Goal: Information Seeking & Learning: Check status

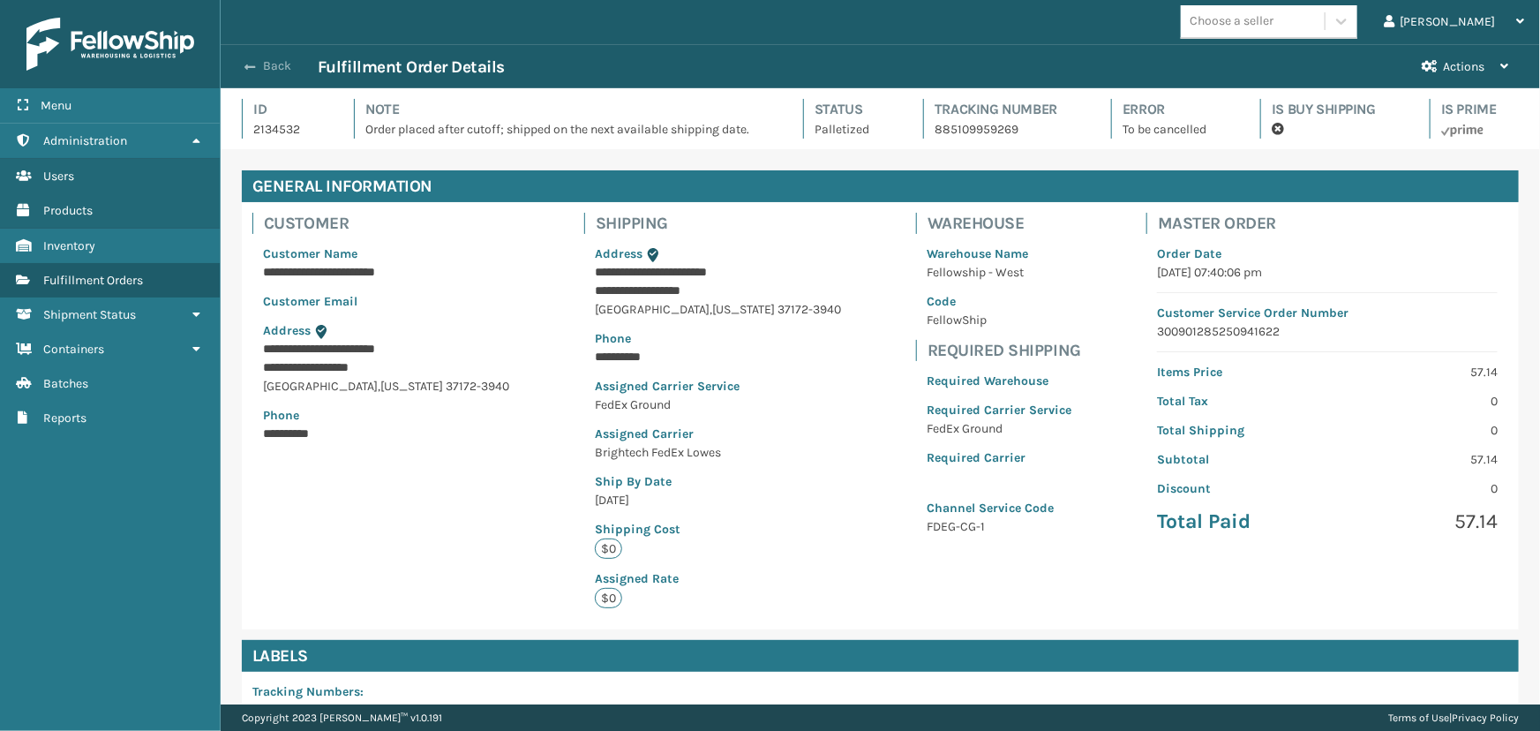
scroll to position [837, 0]
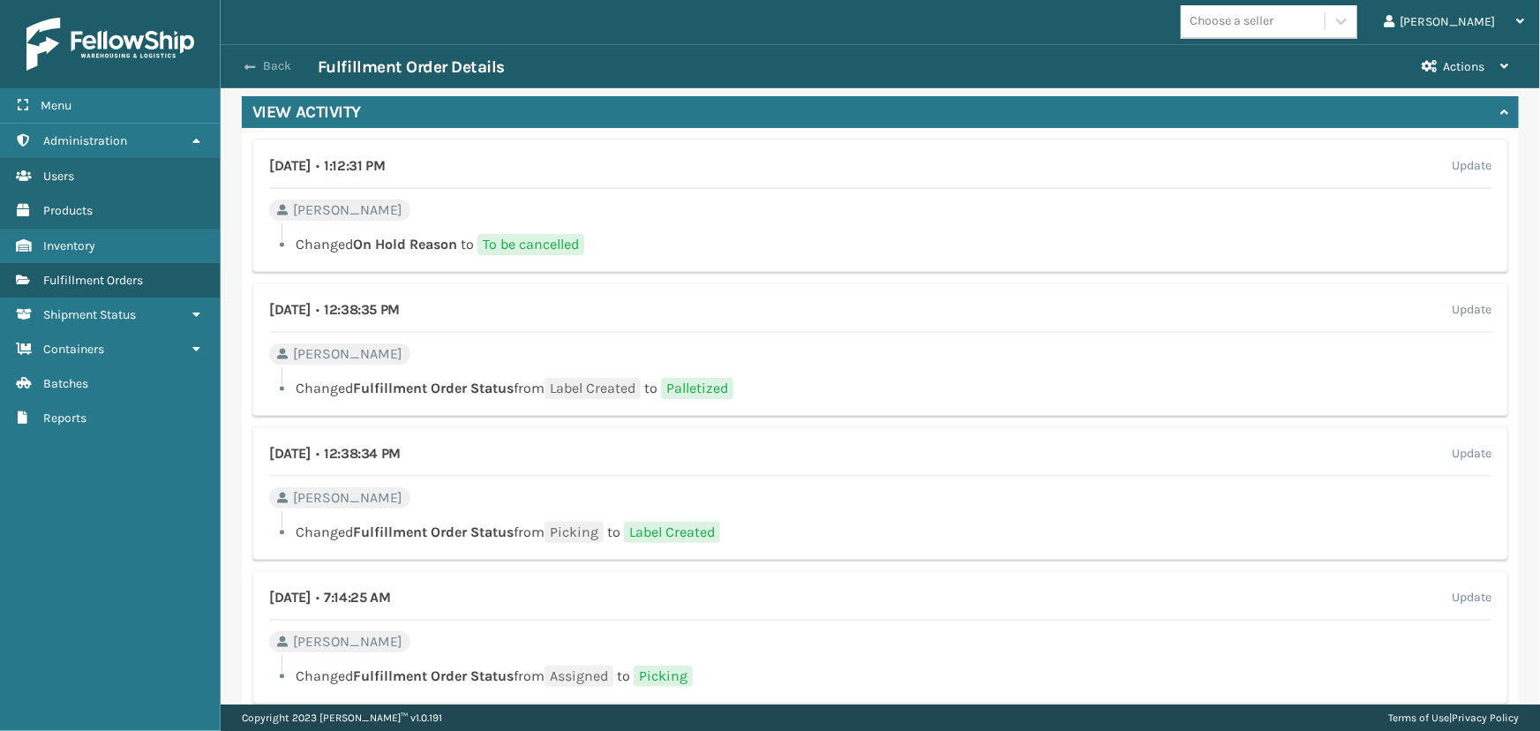
click at [282, 69] on button "Back" at bounding box center [277, 66] width 81 height 16
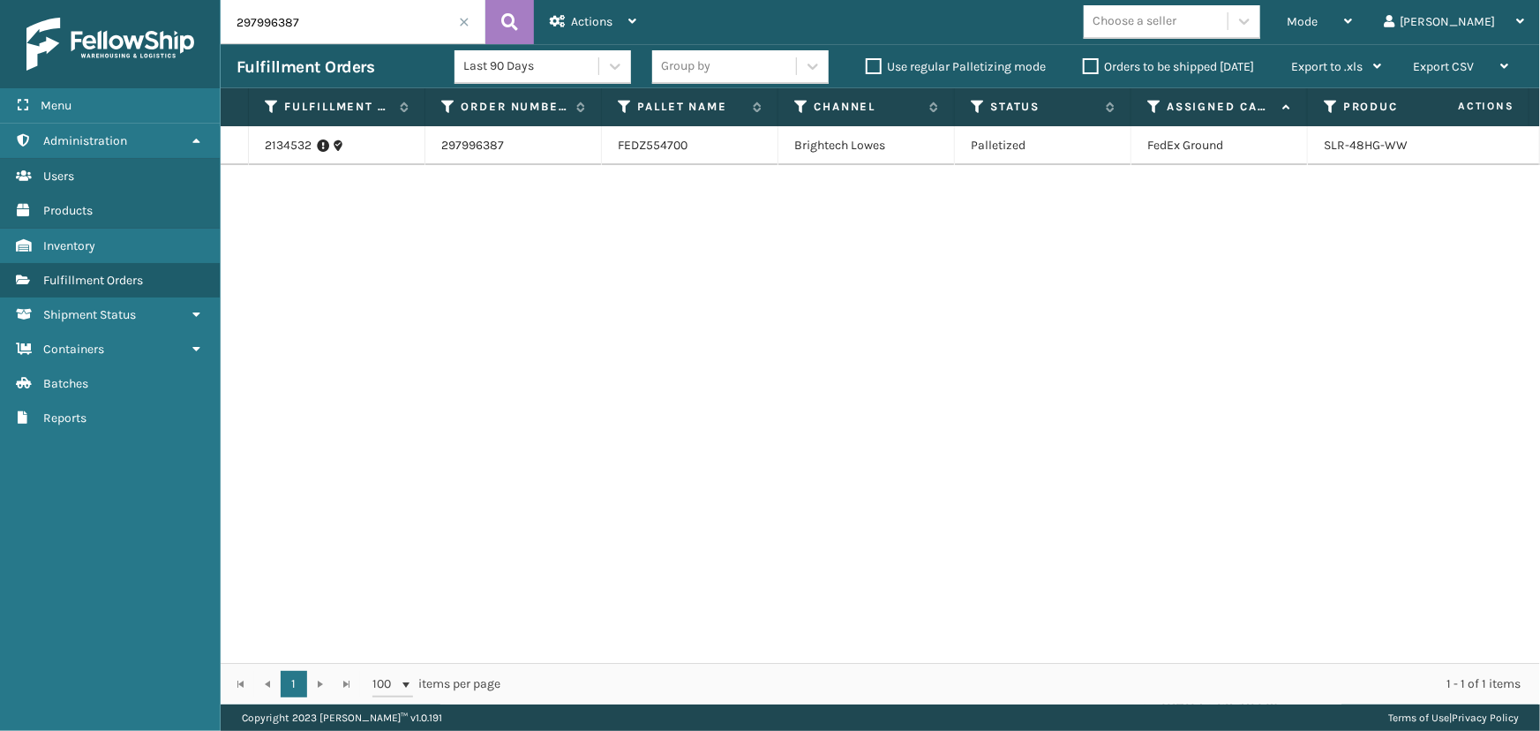
click at [463, 25] on span at bounding box center [464, 22] width 11 height 11
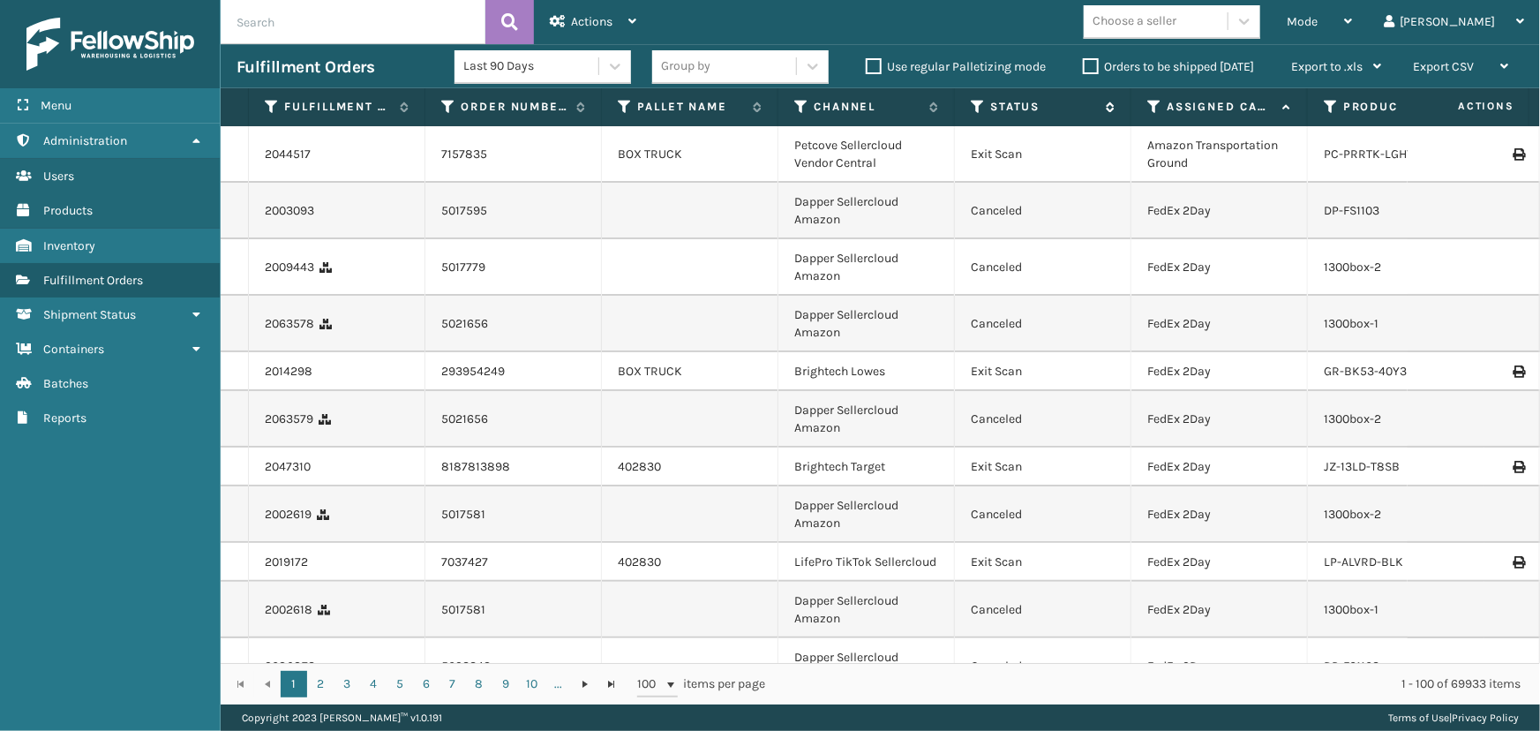
click at [977, 104] on icon at bounding box center [978, 107] width 14 height 16
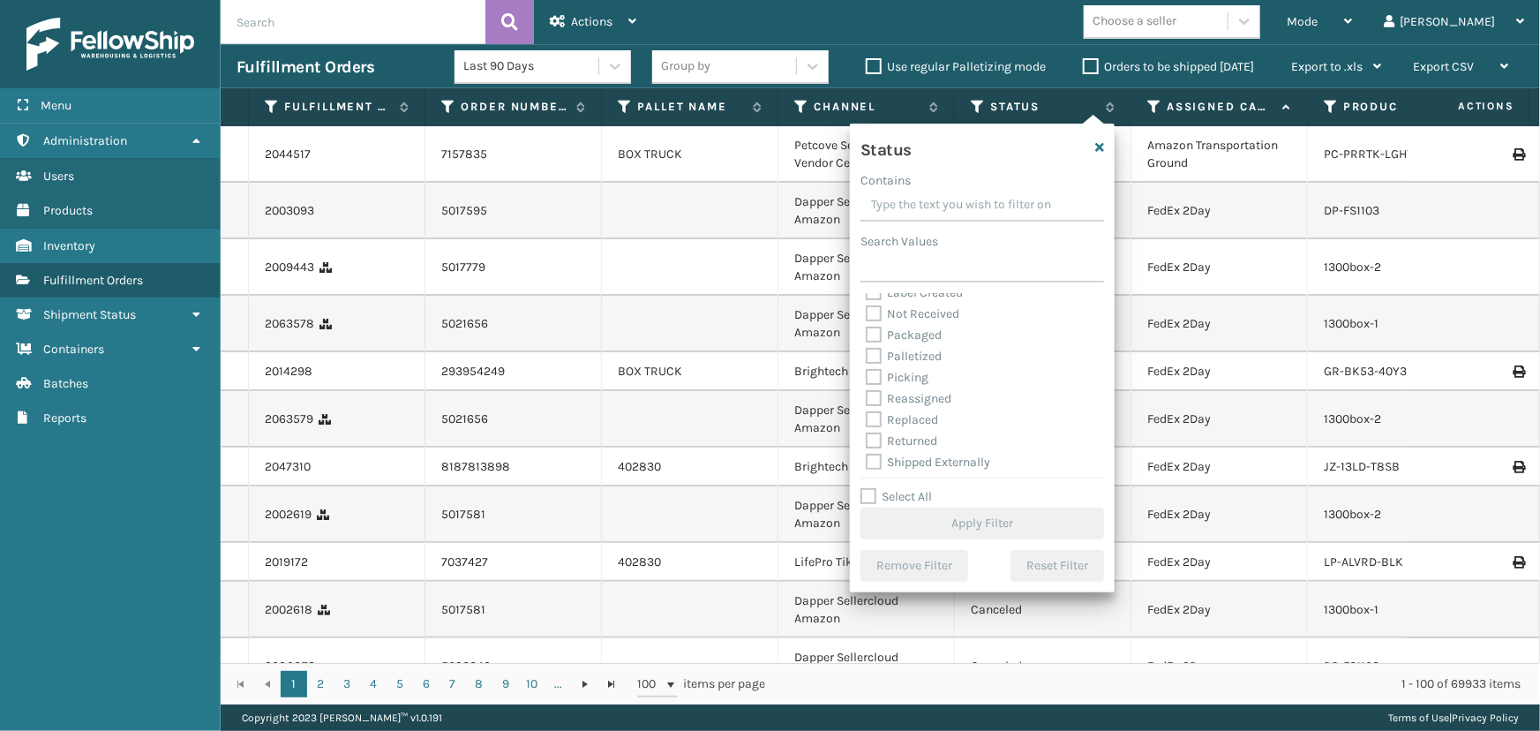
scroll to position [98, 0]
click at [919, 368] on label "Picking" at bounding box center [897, 374] width 63 height 15
click at [867, 368] on input "Picking" at bounding box center [866, 369] width 1 height 11
checkbox input "true"
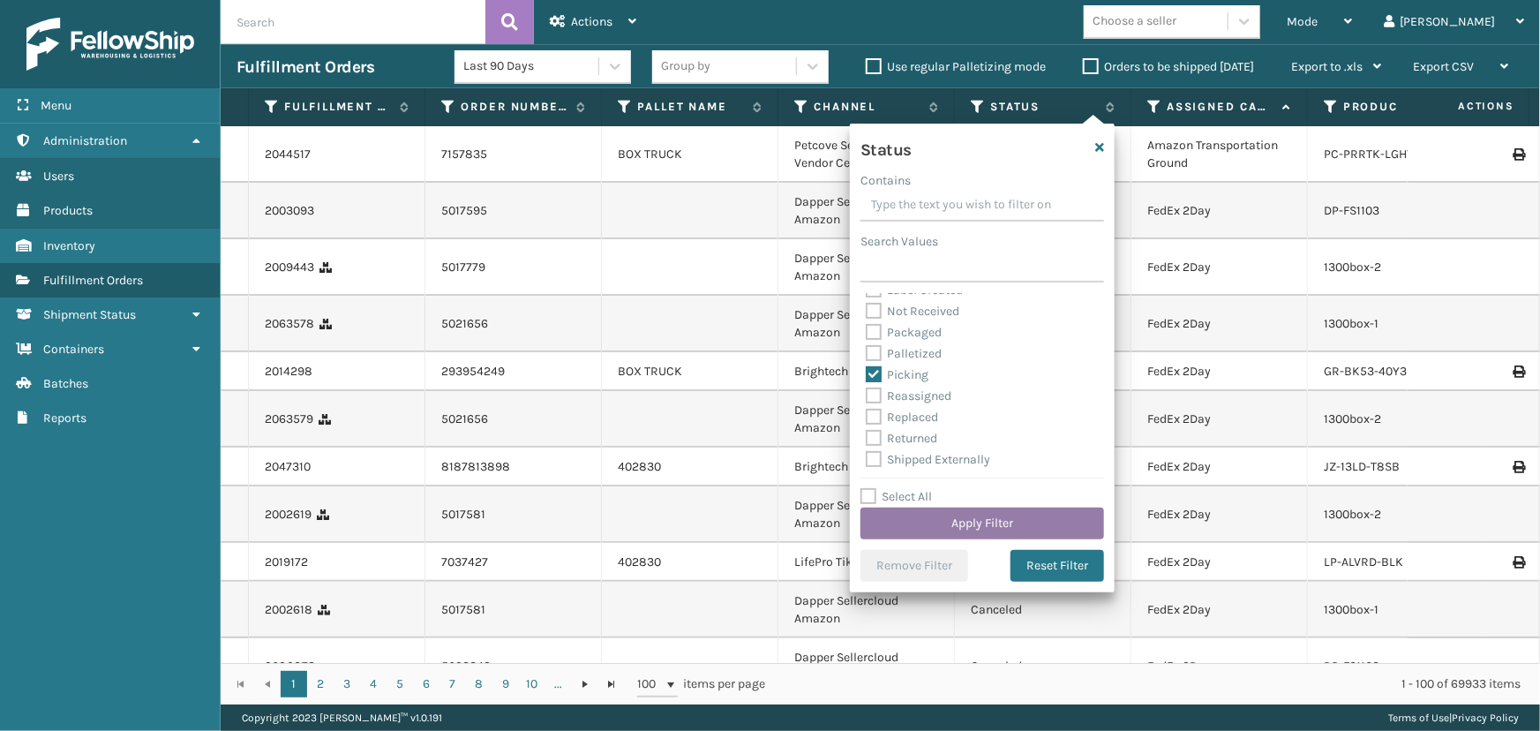
click at [1007, 514] on button "Apply Filter" at bounding box center [982, 523] width 244 height 32
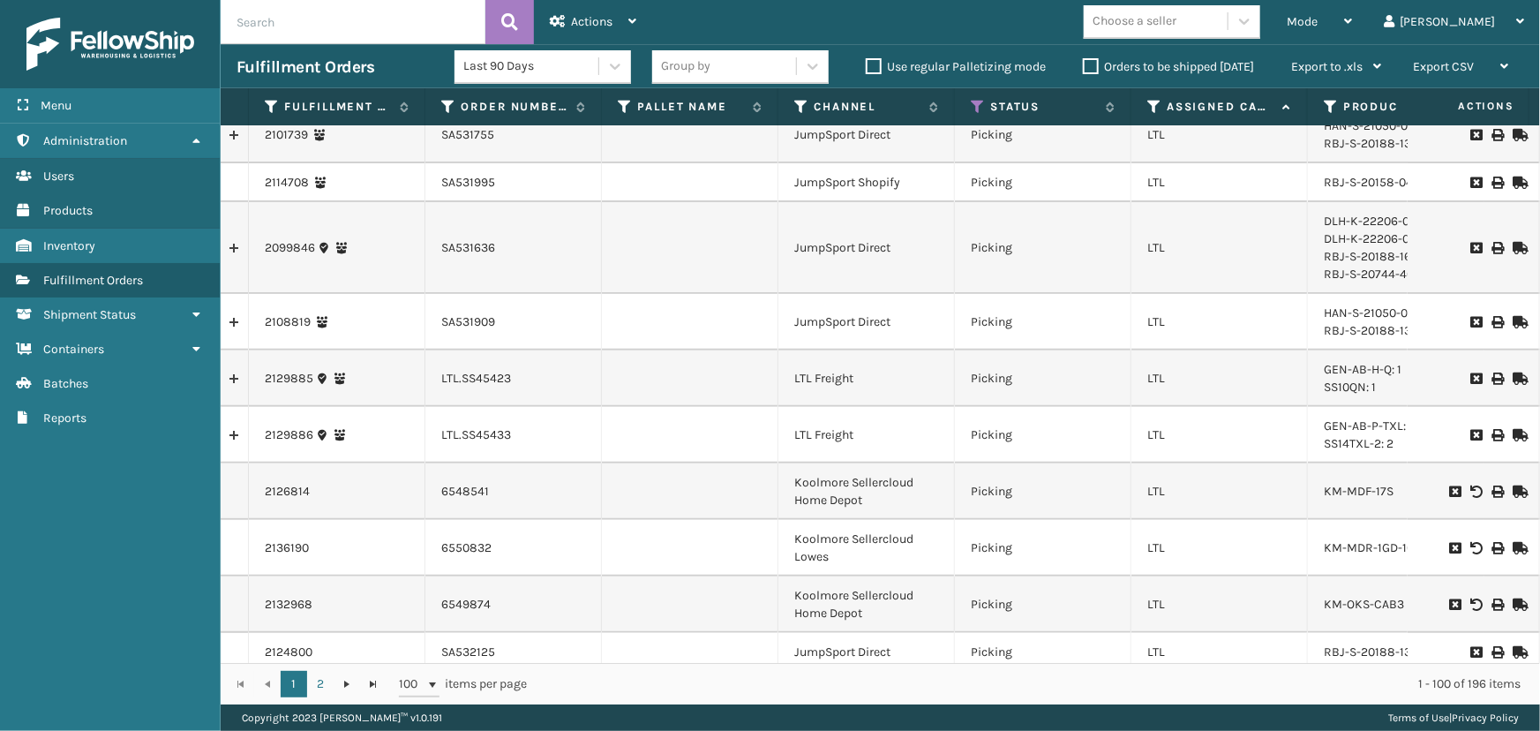
scroll to position [3868, 0]
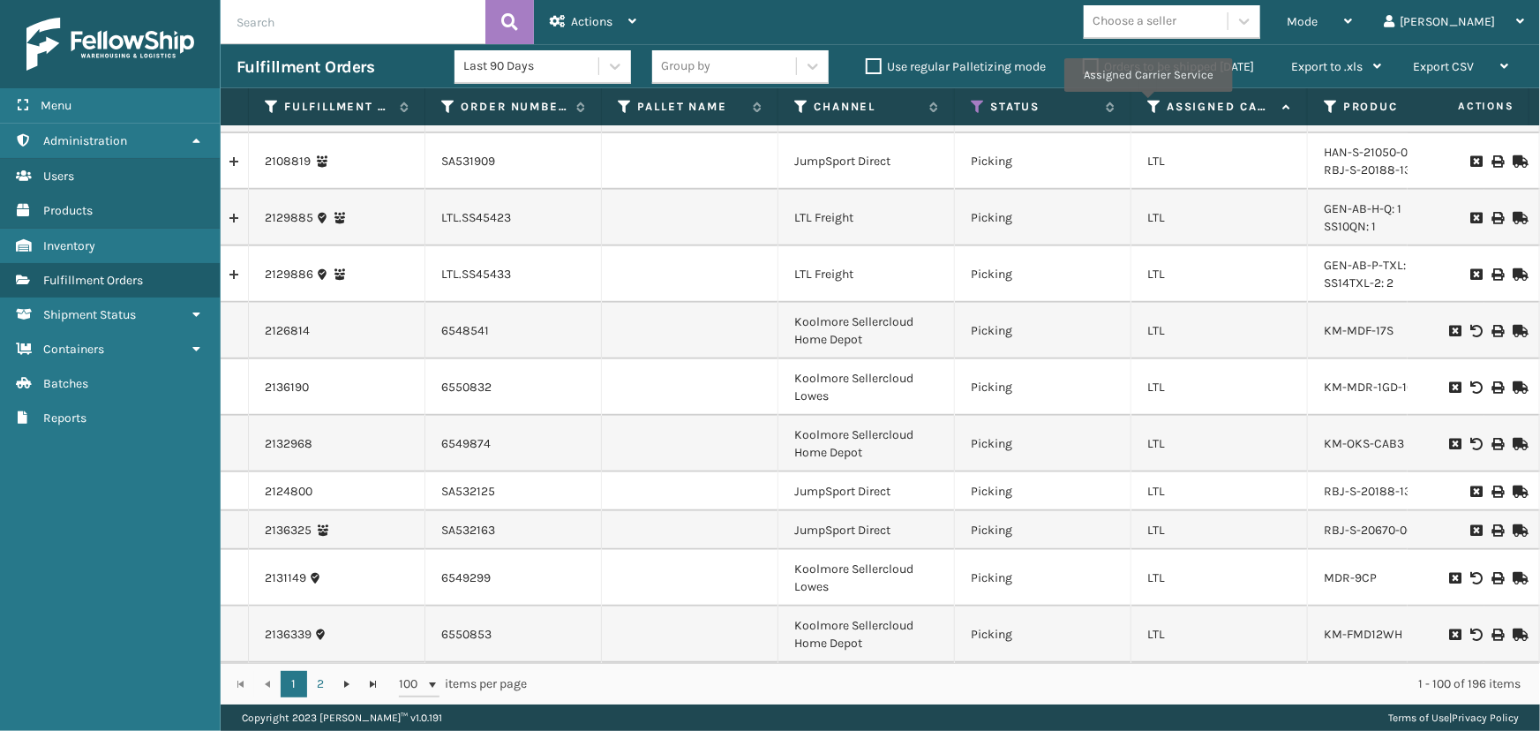
click at [1150, 104] on icon at bounding box center [1154, 107] width 14 height 16
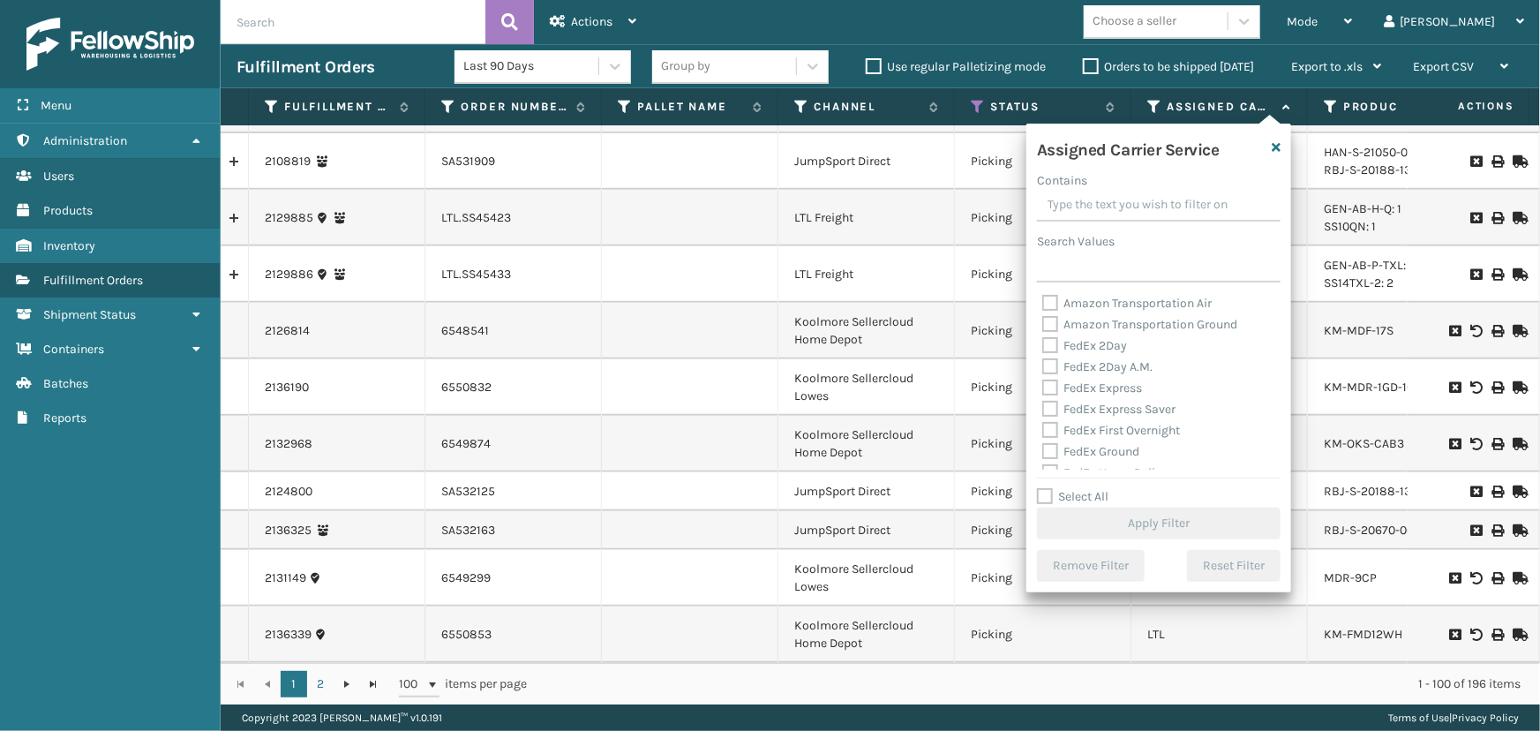
click at [1094, 489] on label "Select All" at bounding box center [1072, 496] width 71 height 15
click at [1094, 488] on input "Select All" at bounding box center [1169, 487] width 265 height 2
checkbox input "true"
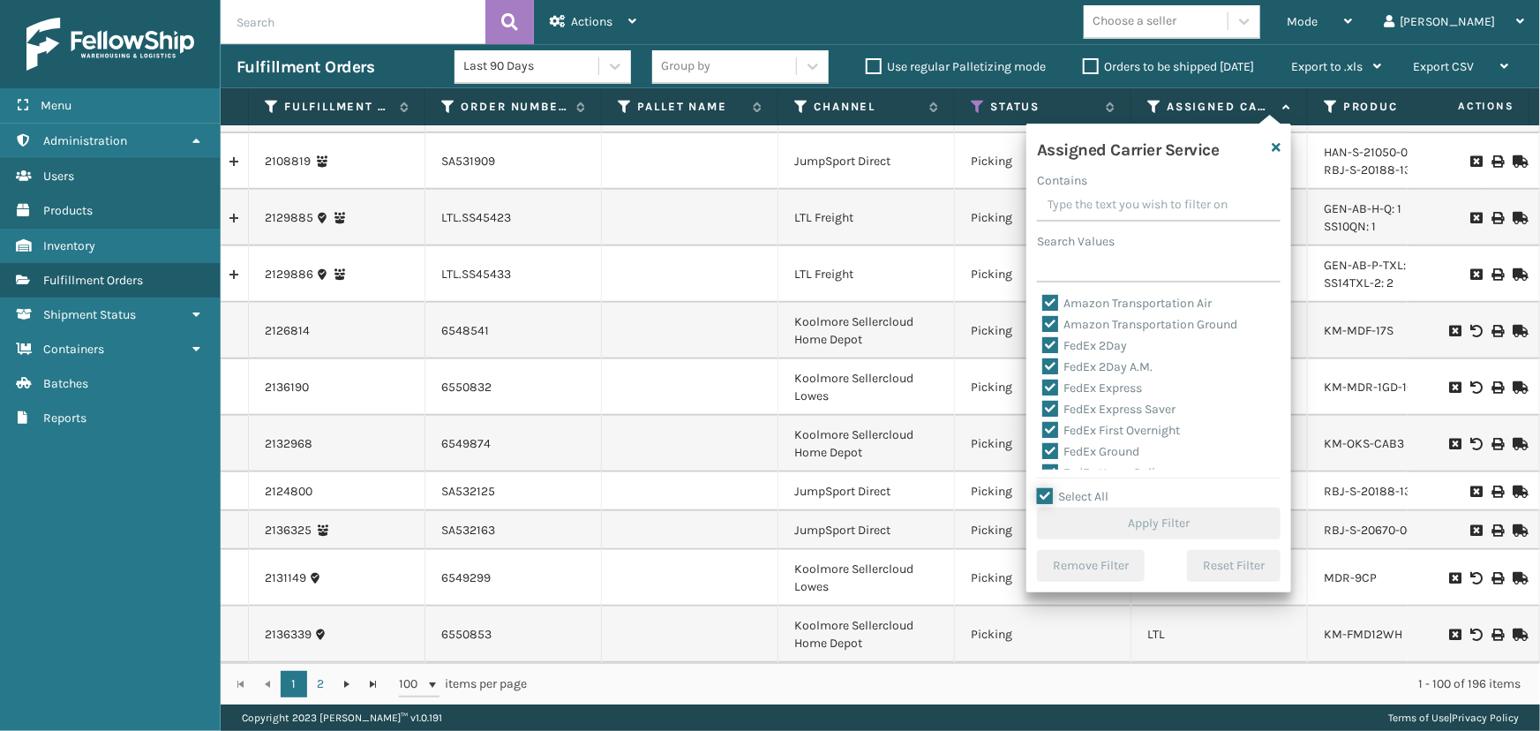
checkbox input "true"
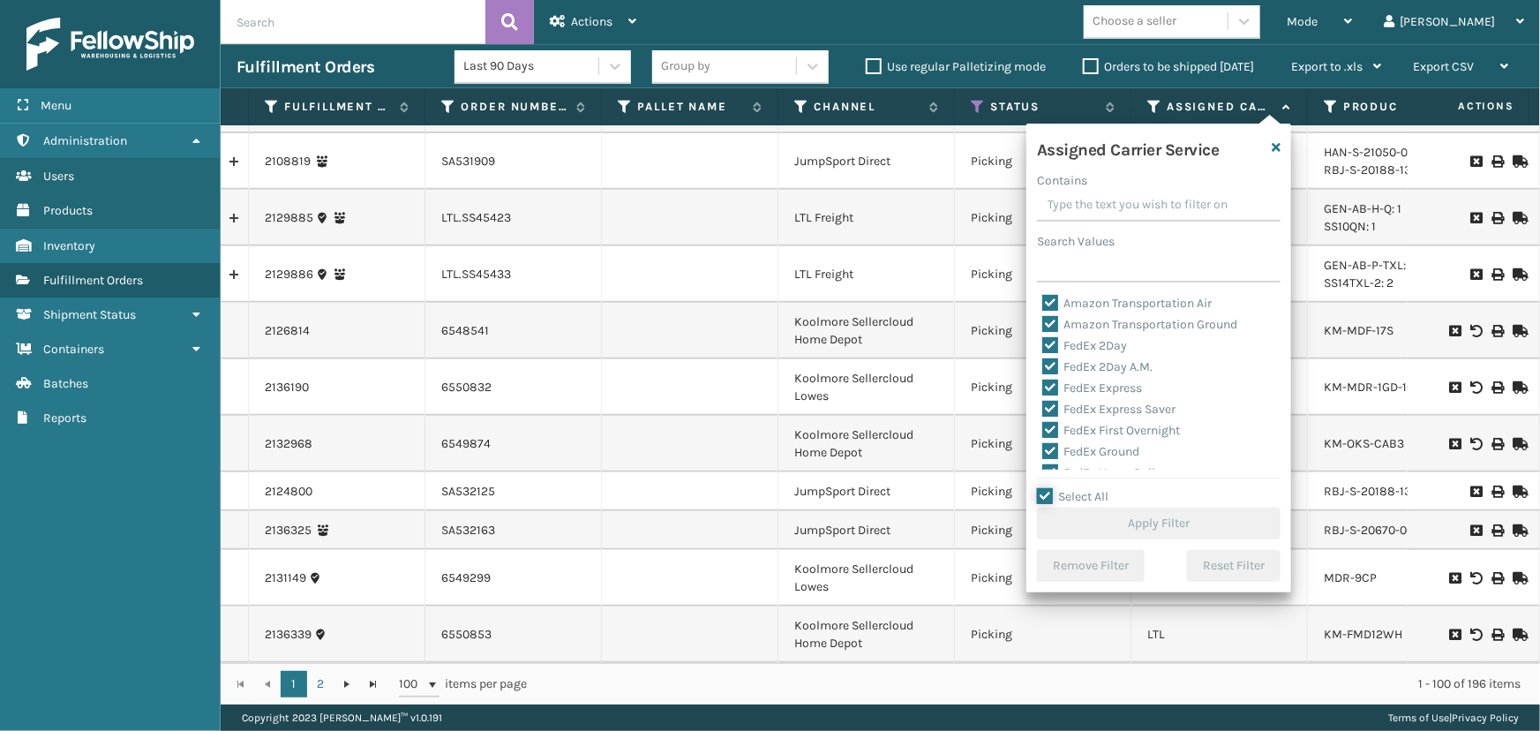
checkbox input "true"
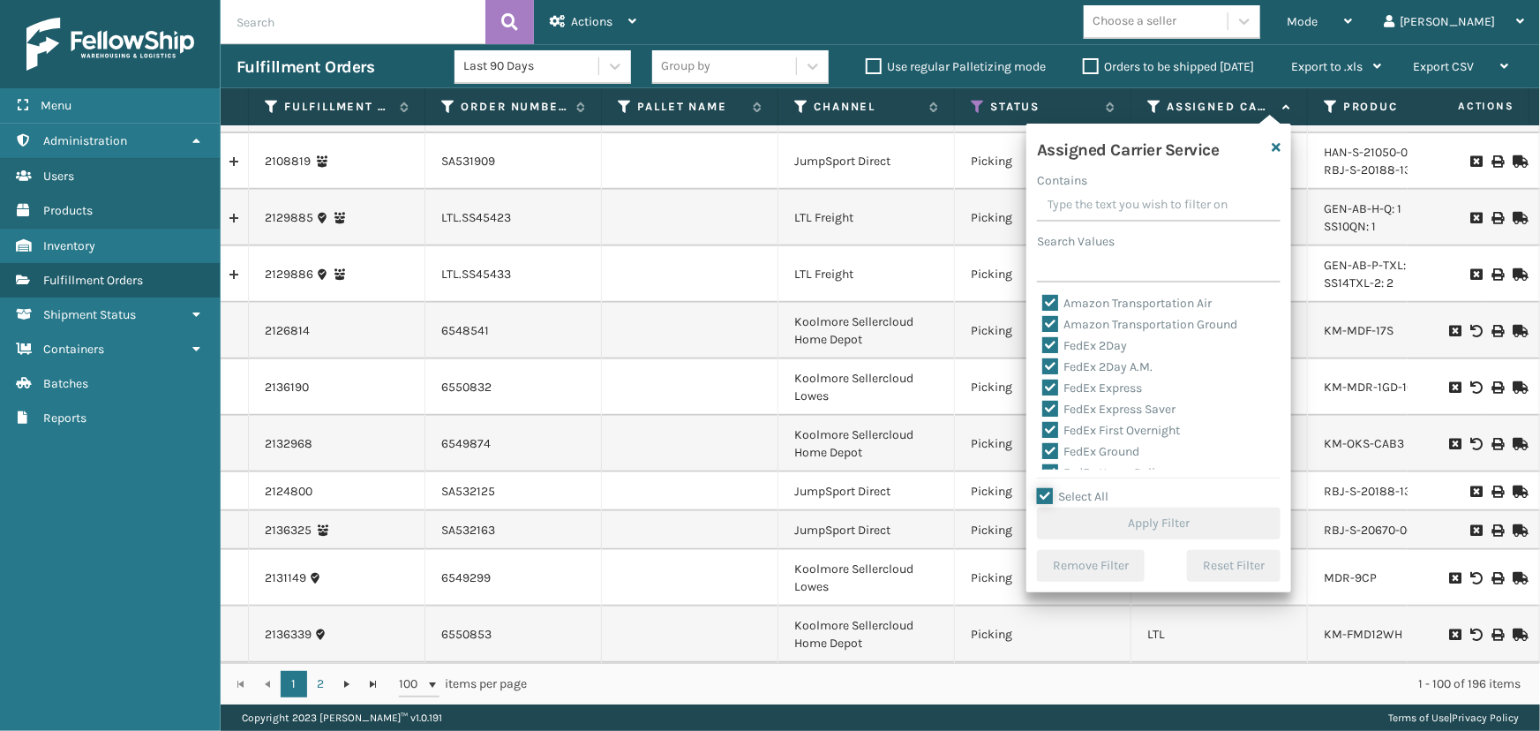
checkbox input "true"
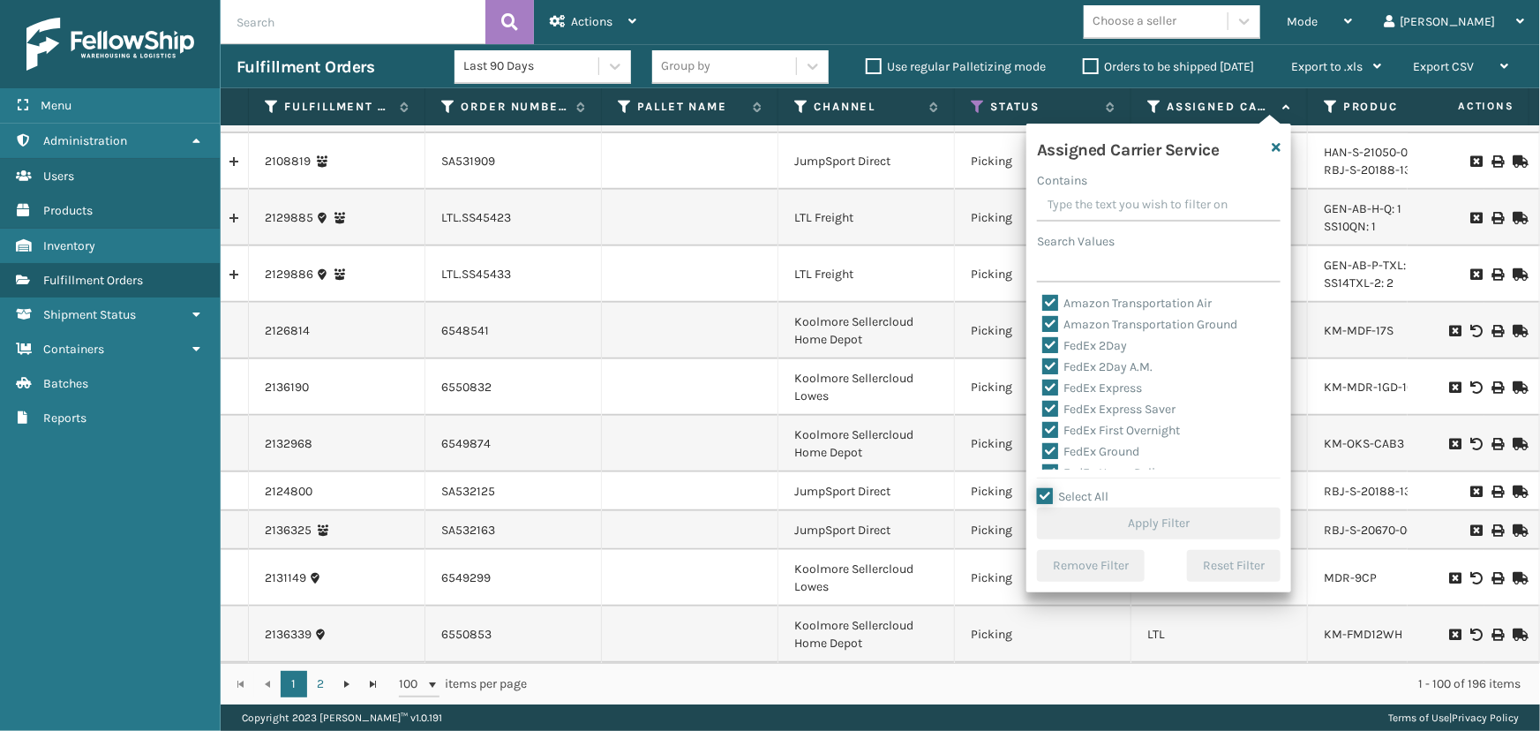
checkbox input "true"
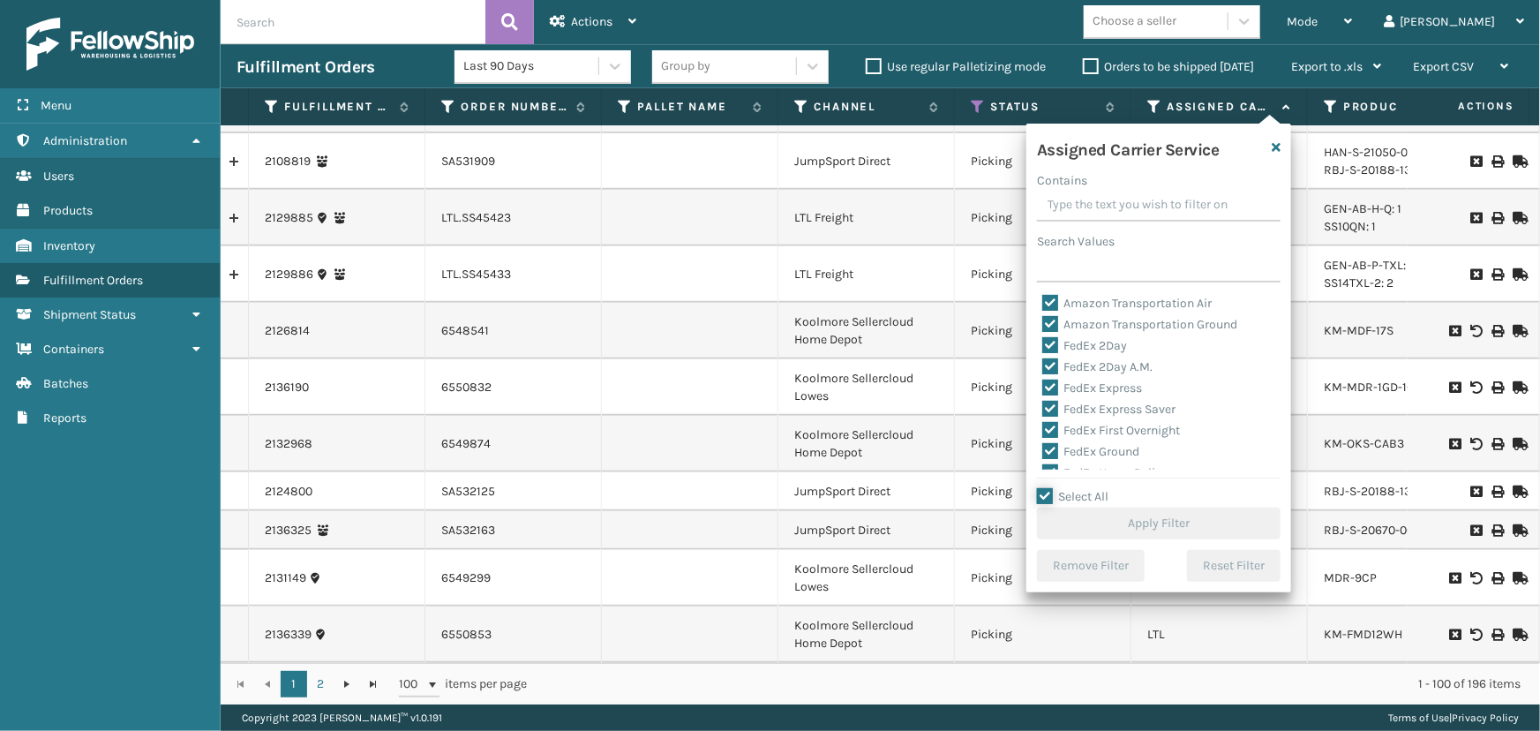
checkbox input "true"
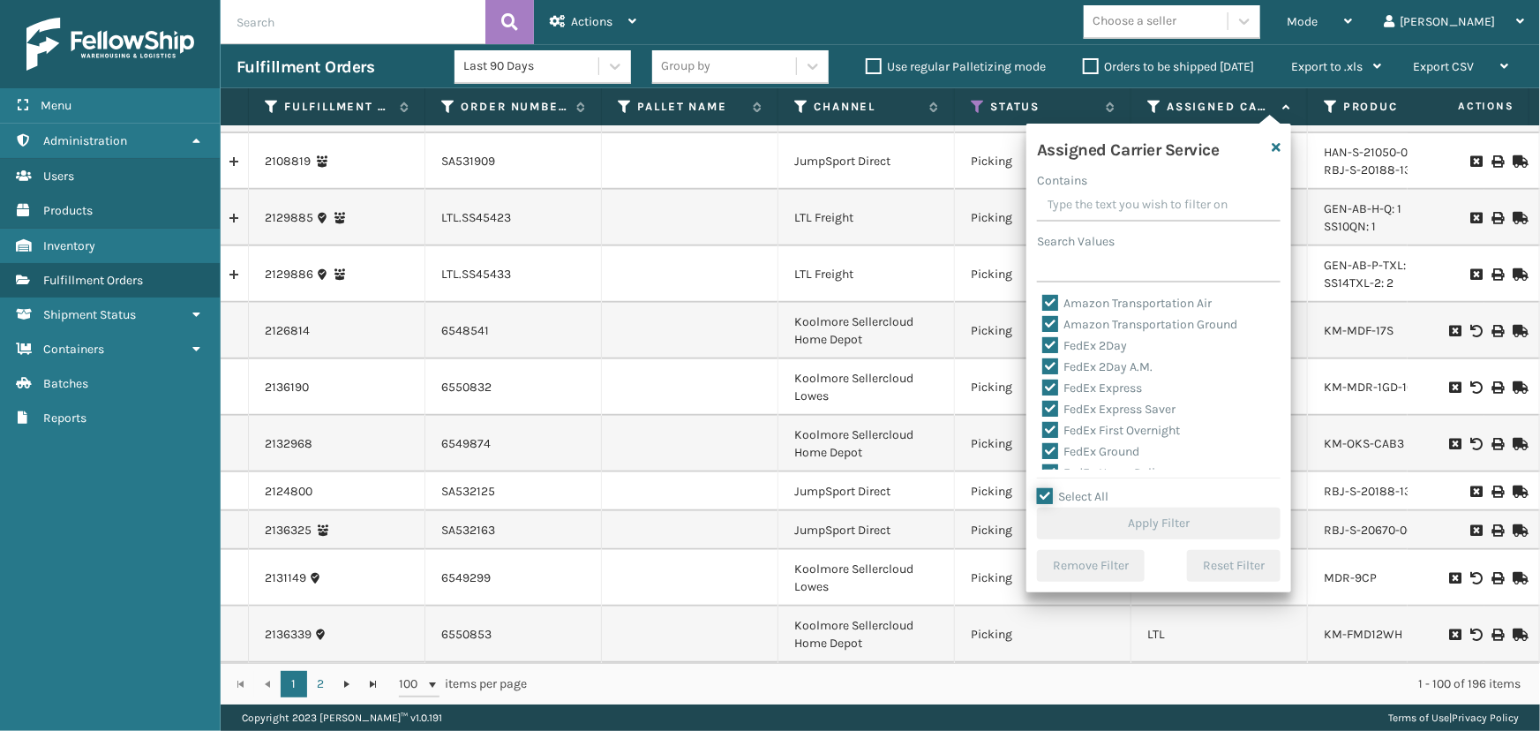
checkbox input "true"
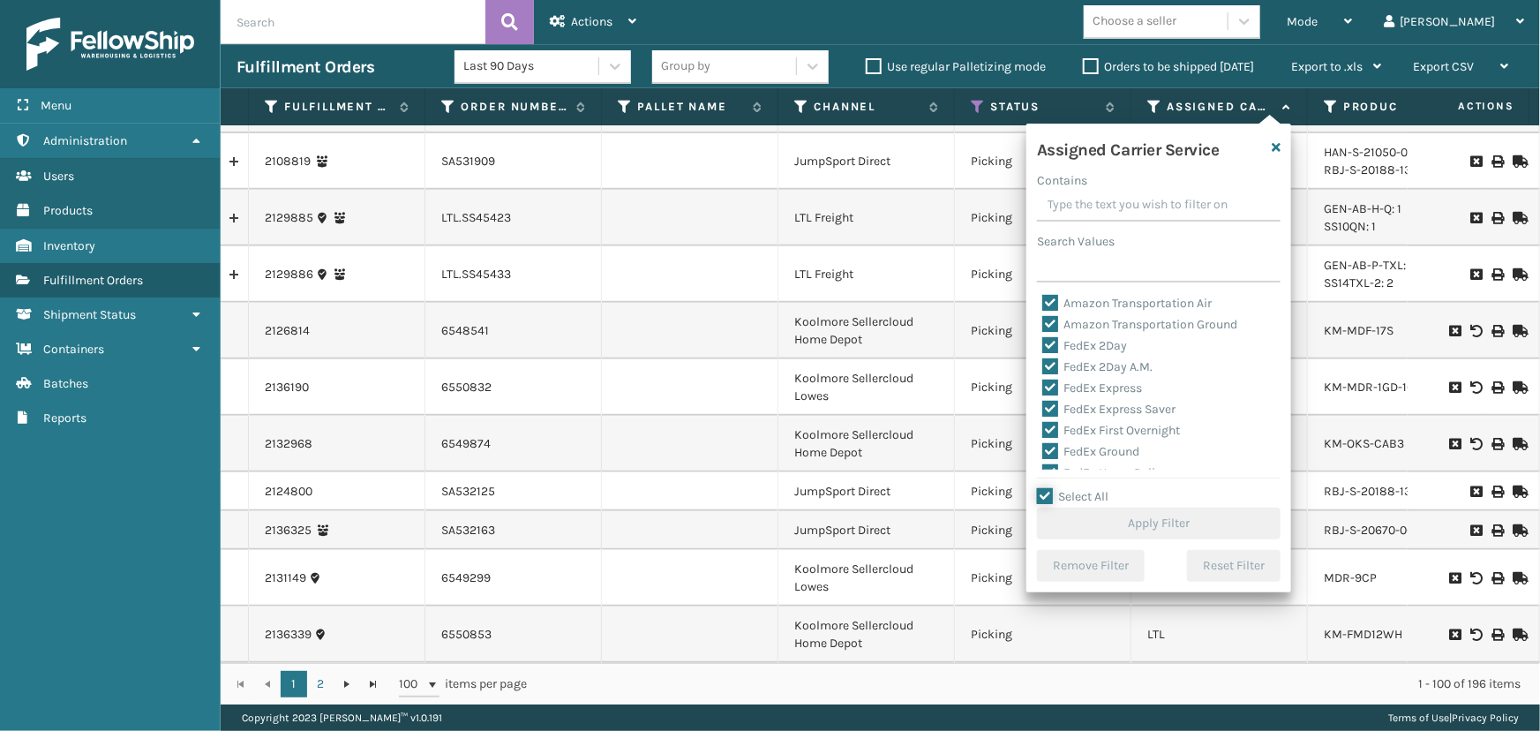
checkbox input "true"
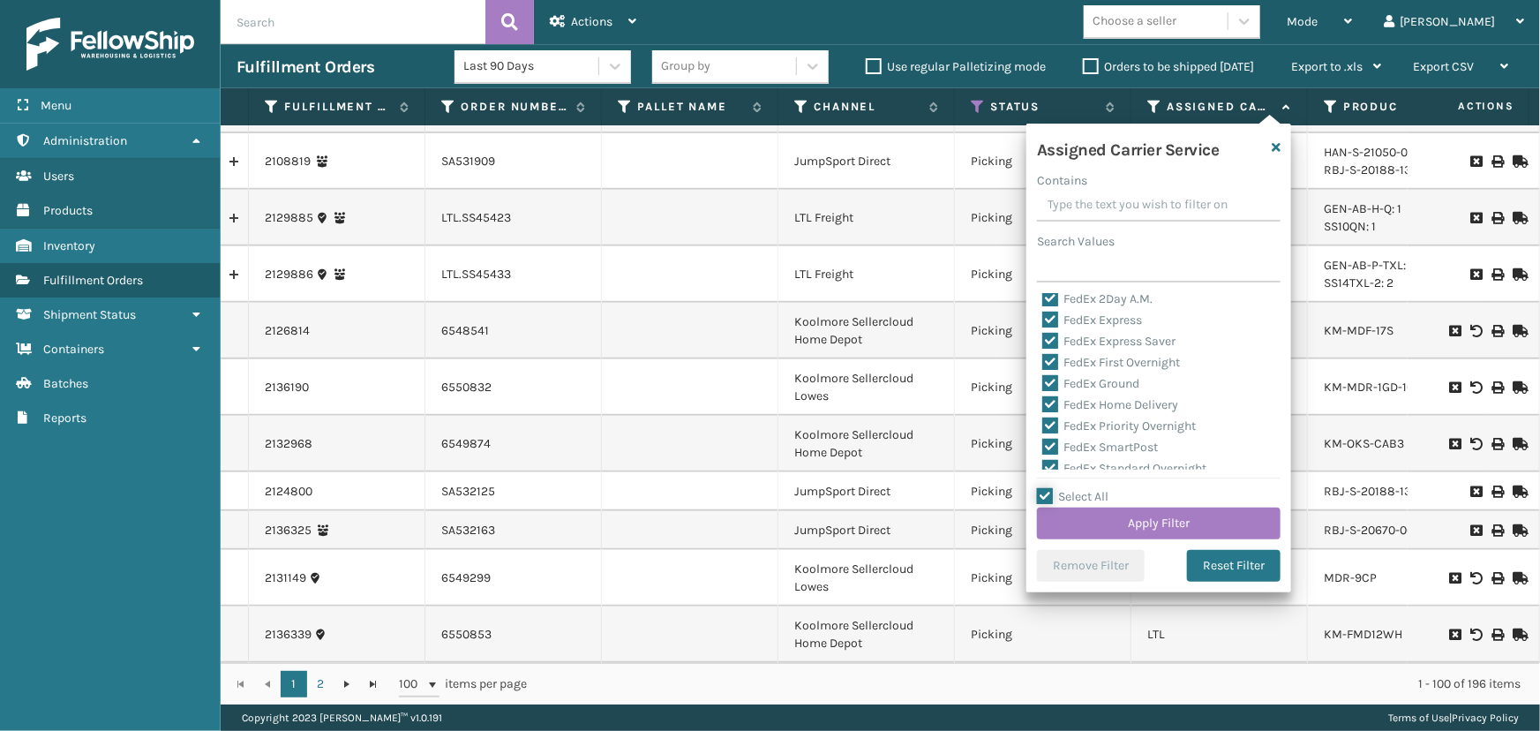
scroll to position [160, 0]
click at [1067, 392] on label "LTL" at bounding box center [1061, 397] width 39 height 15
click at [1043, 392] on input "LTL" at bounding box center [1042, 392] width 1 height 11
checkbox input "false"
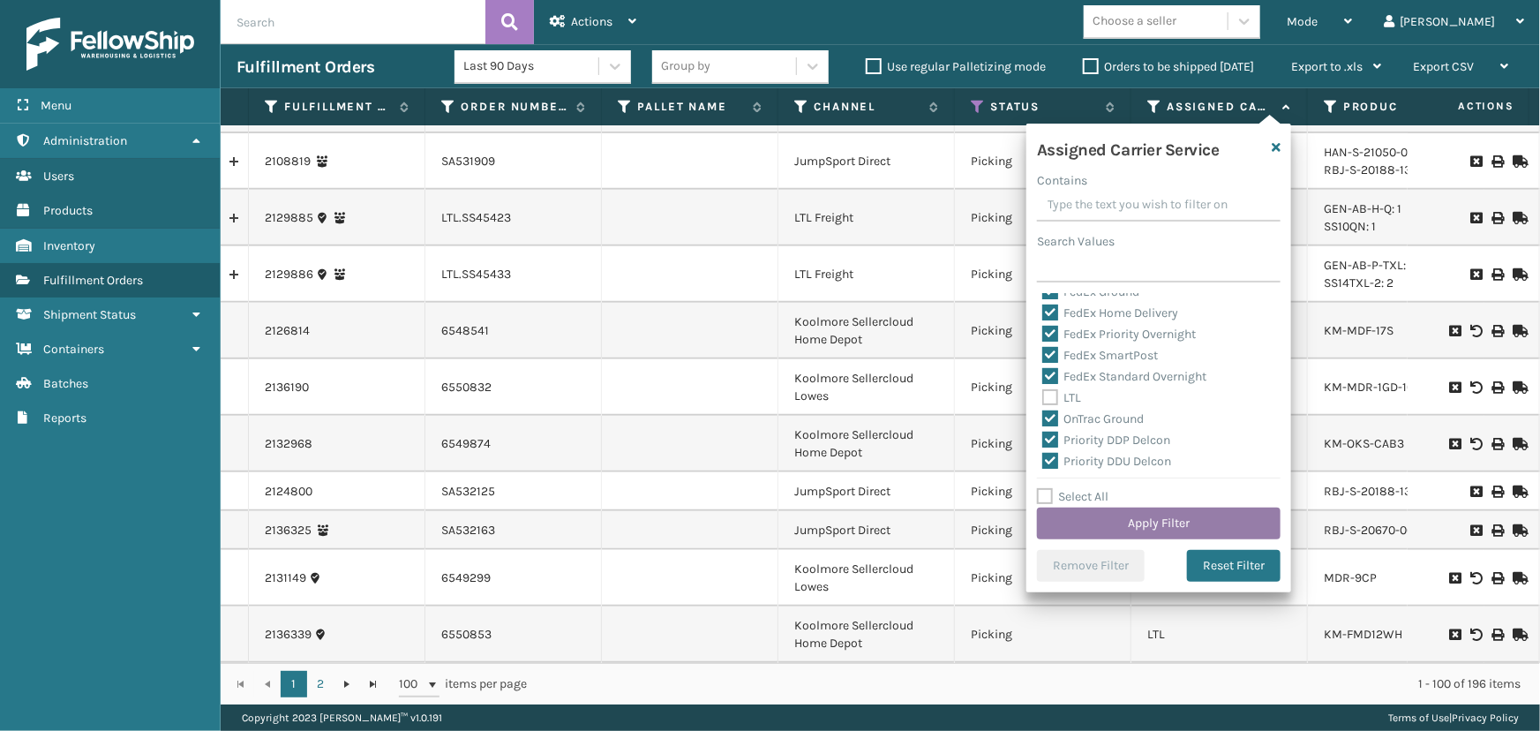
click at [1137, 507] on button "Apply Filter" at bounding box center [1159, 523] width 244 height 32
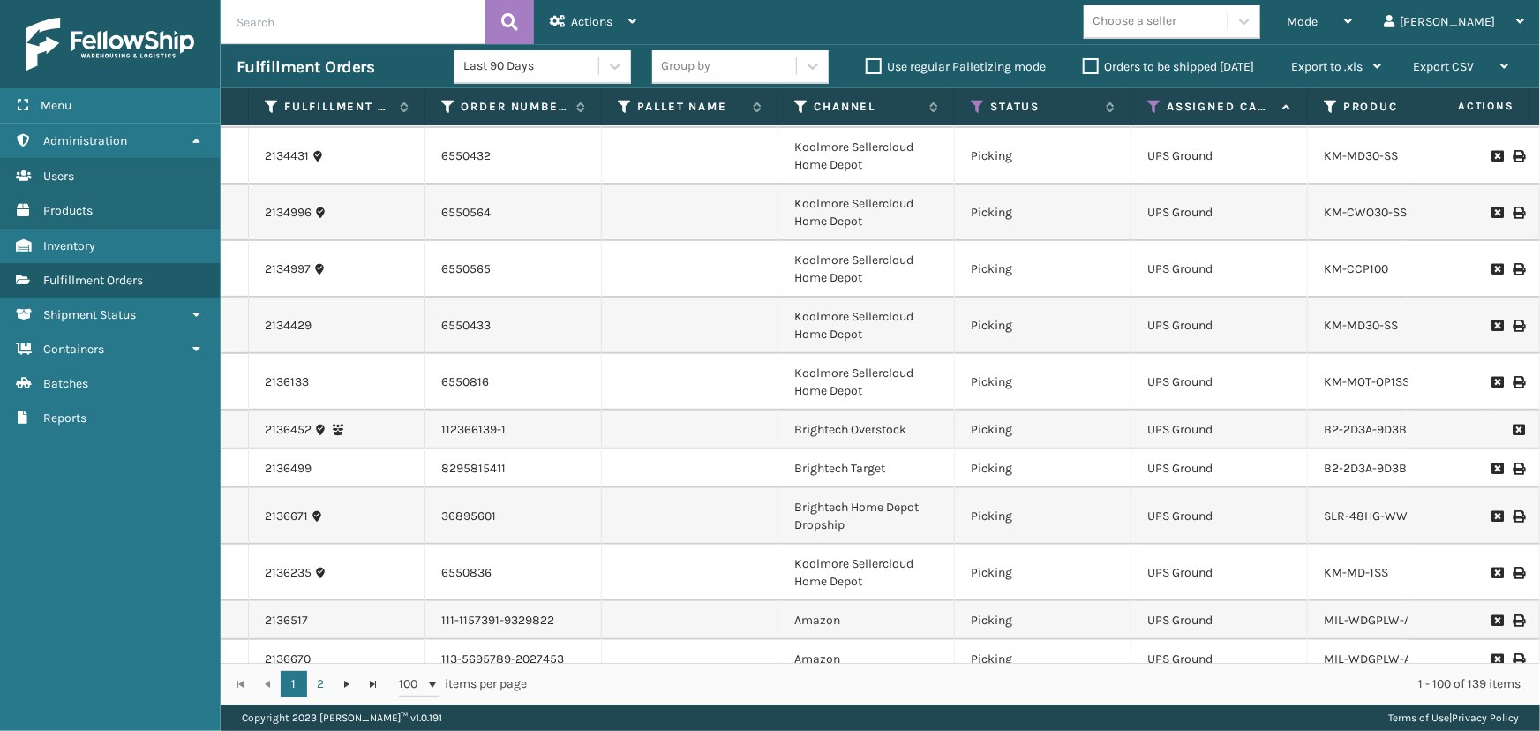
scroll to position [3762, 0]
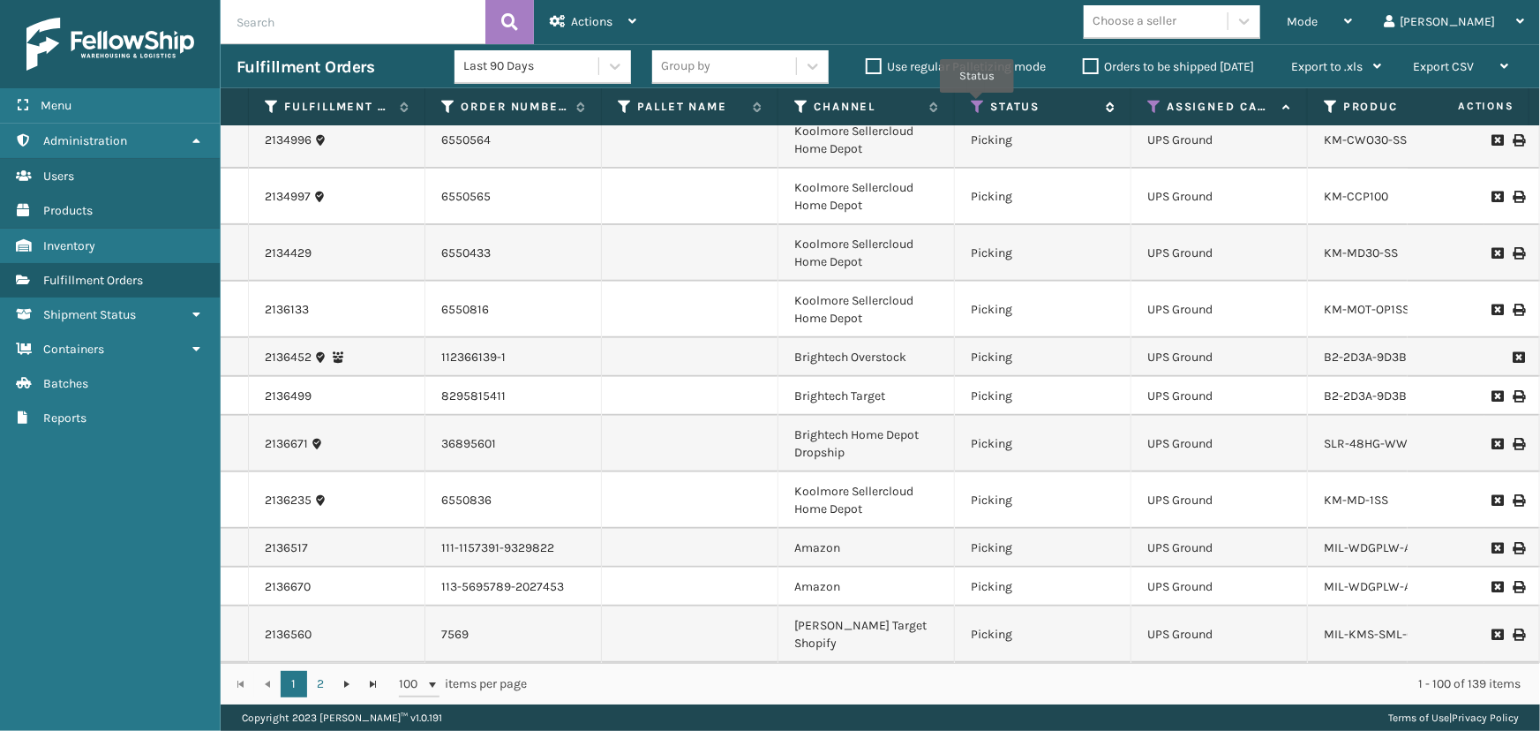
click at [977, 105] on icon at bounding box center [978, 107] width 14 height 16
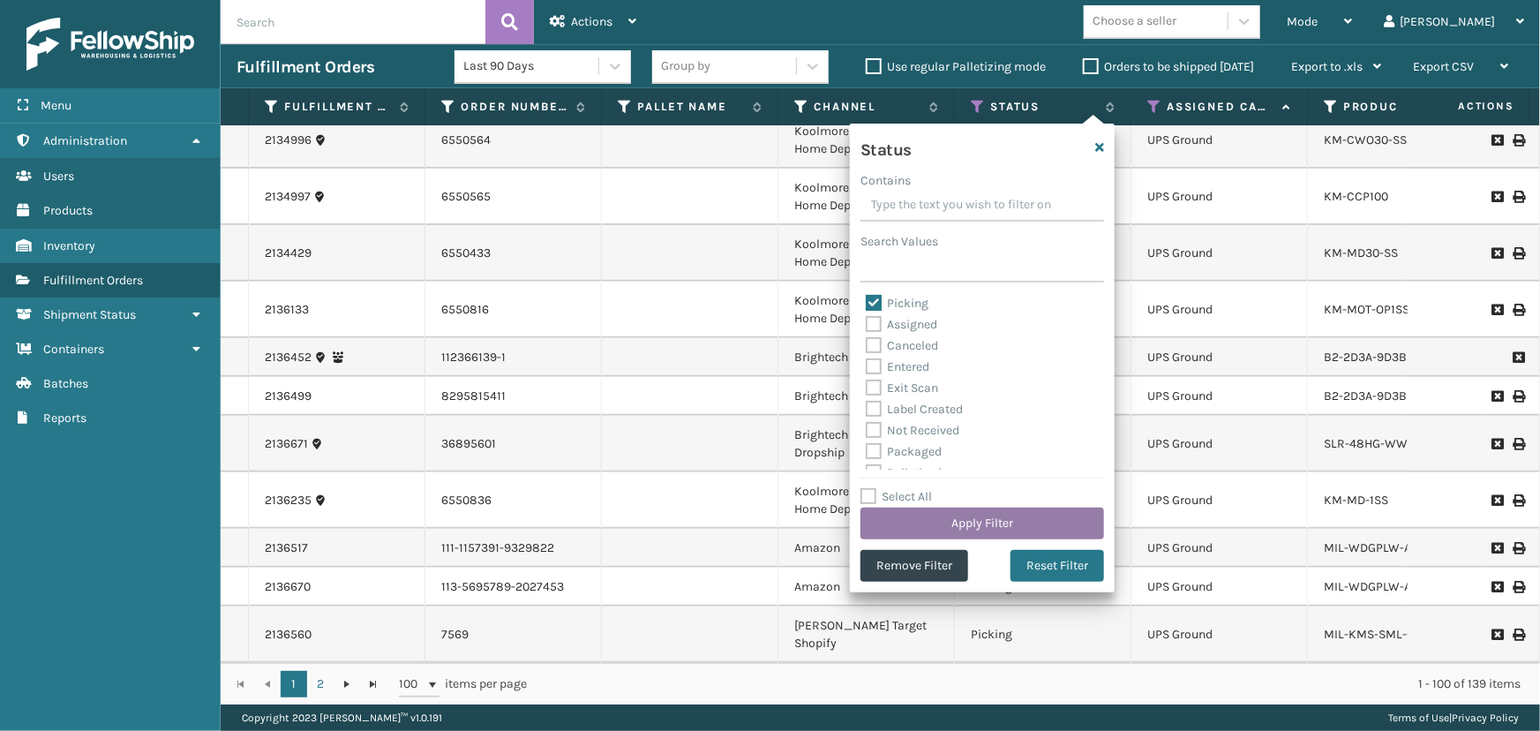
click at [995, 523] on button "Apply Filter" at bounding box center [982, 523] width 244 height 32
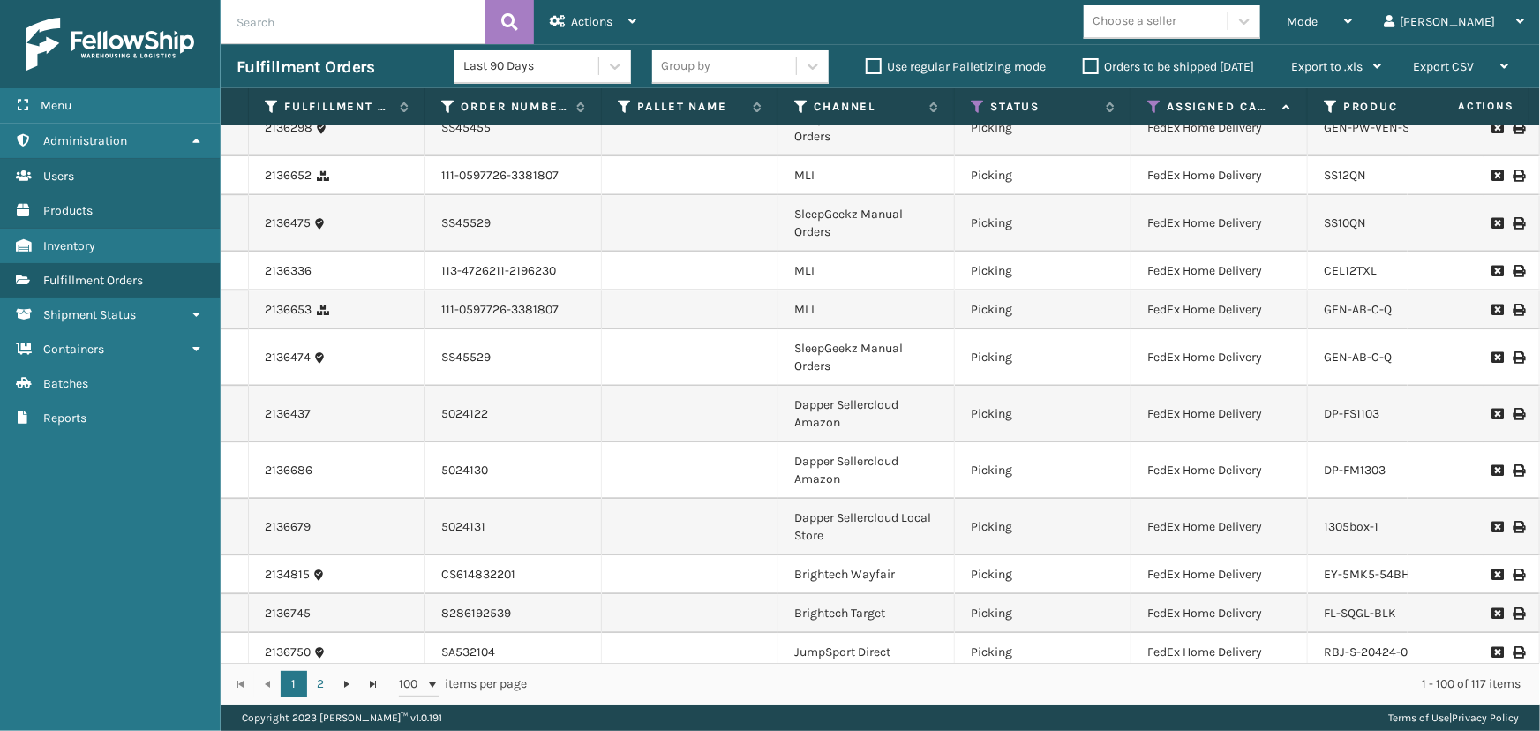
scroll to position [2487, 0]
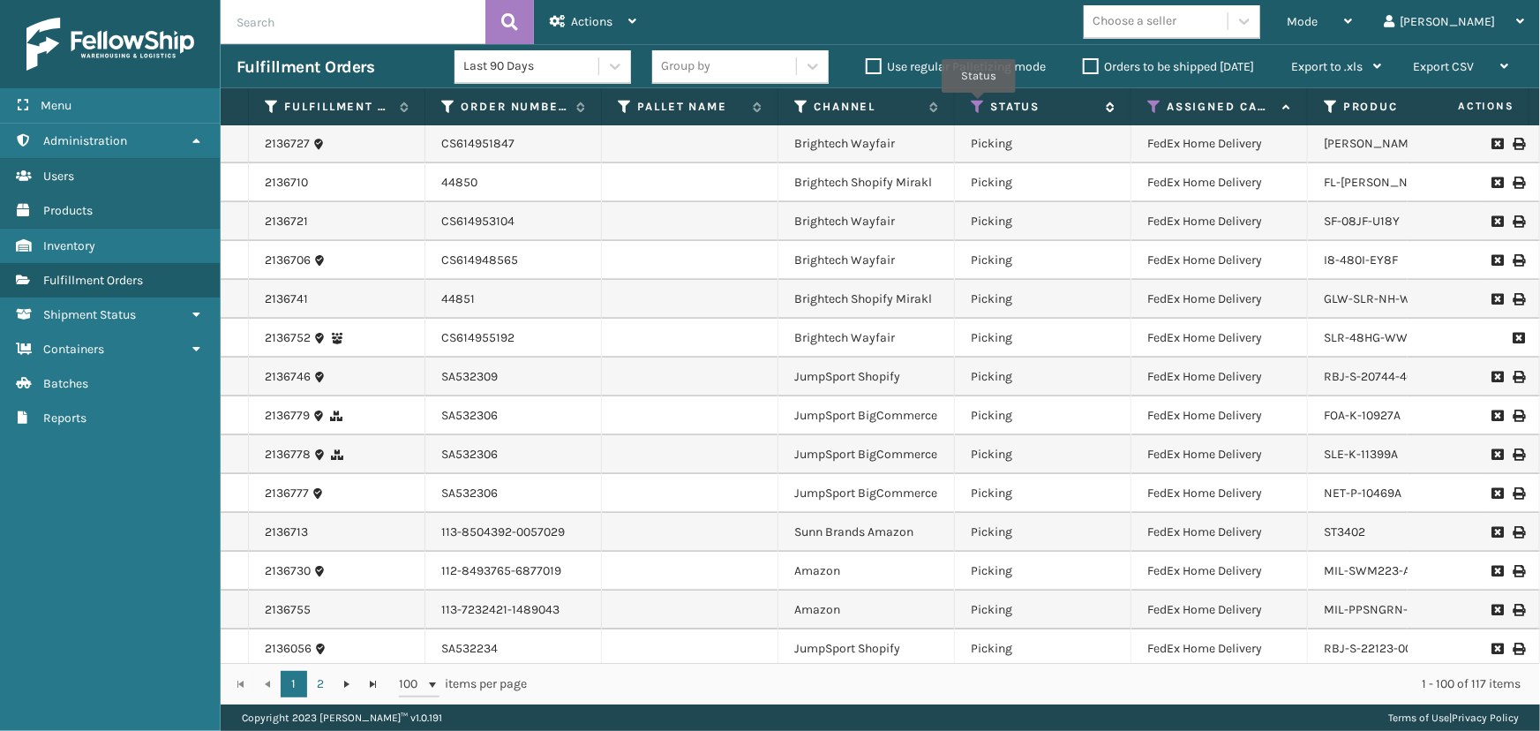
click at [978, 105] on icon at bounding box center [978, 107] width 14 height 16
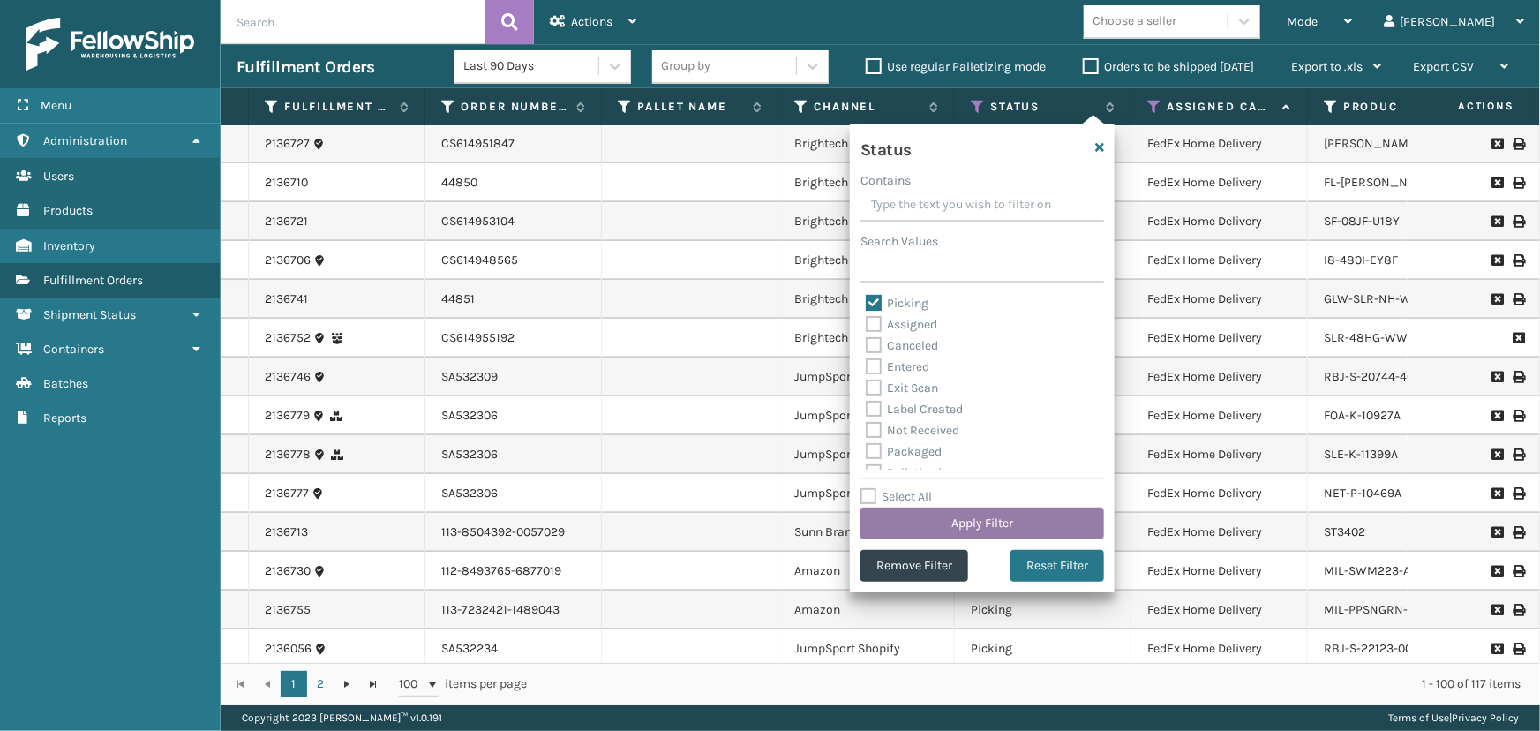
click at [984, 531] on button "Apply Filter" at bounding box center [982, 523] width 244 height 32
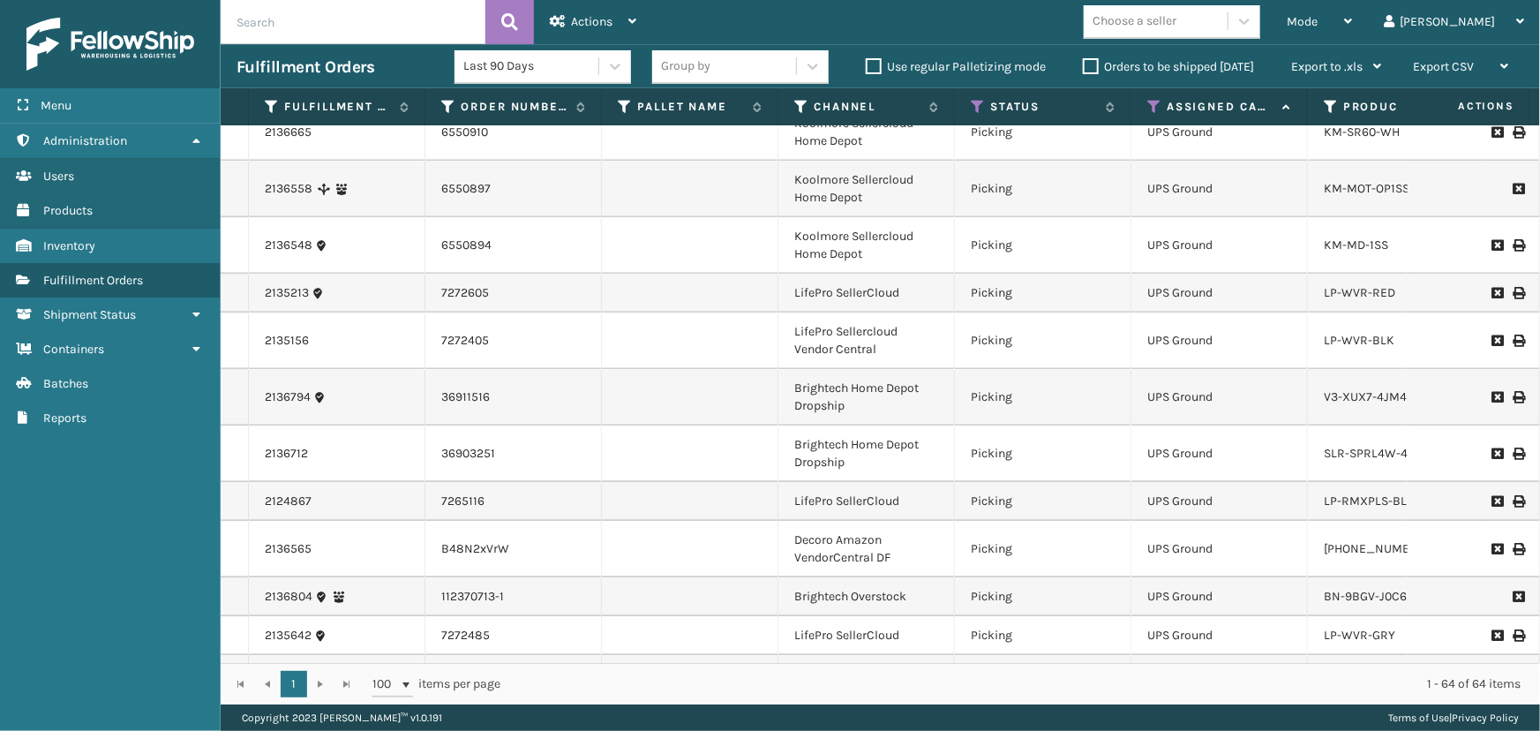
scroll to position [2097, 0]
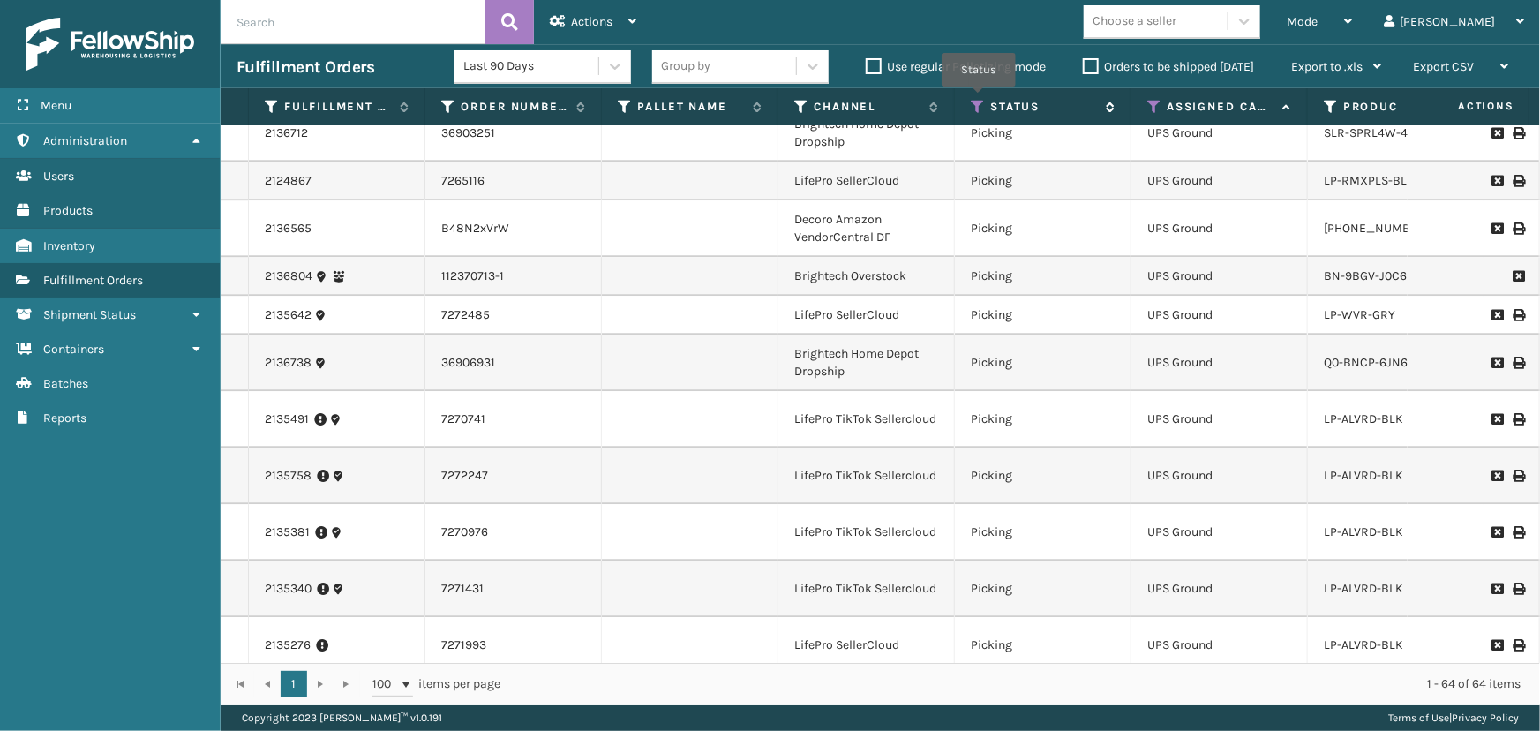
click at [979, 99] on icon at bounding box center [978, 107] width 14 height 16
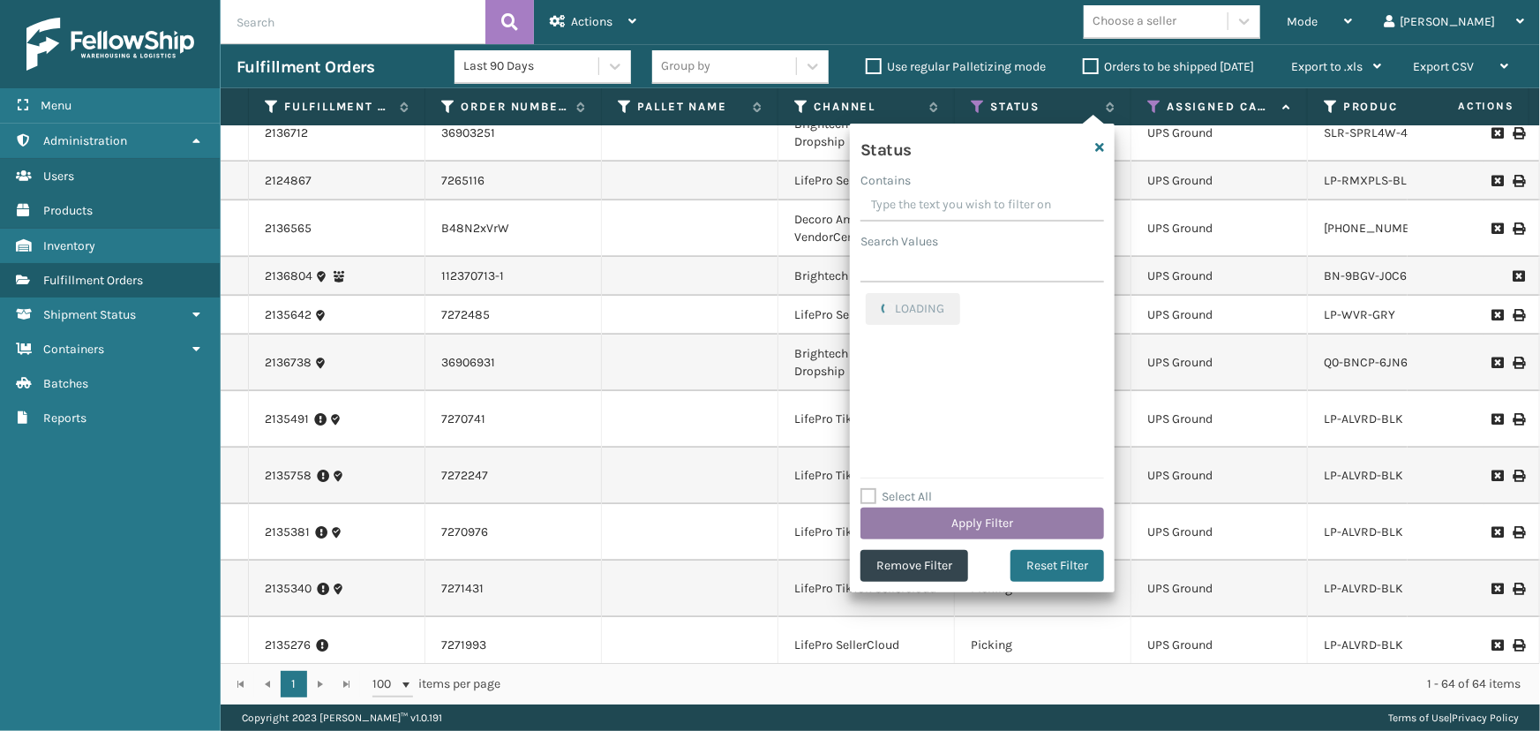
click at [991, 521] on button "Apply Filter" at bounding box center [982, 523] width 244 height 32
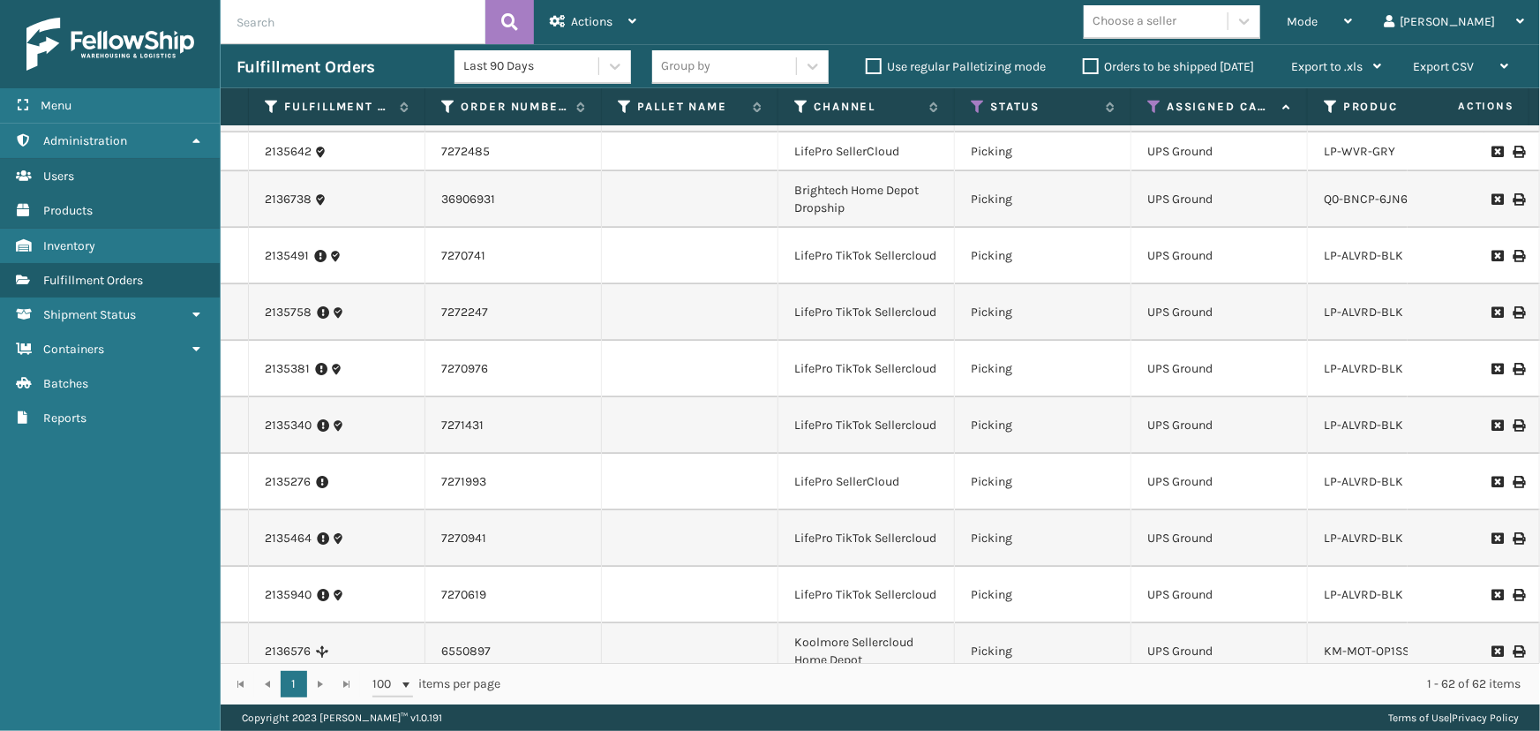
scroll to position [2339, 0]
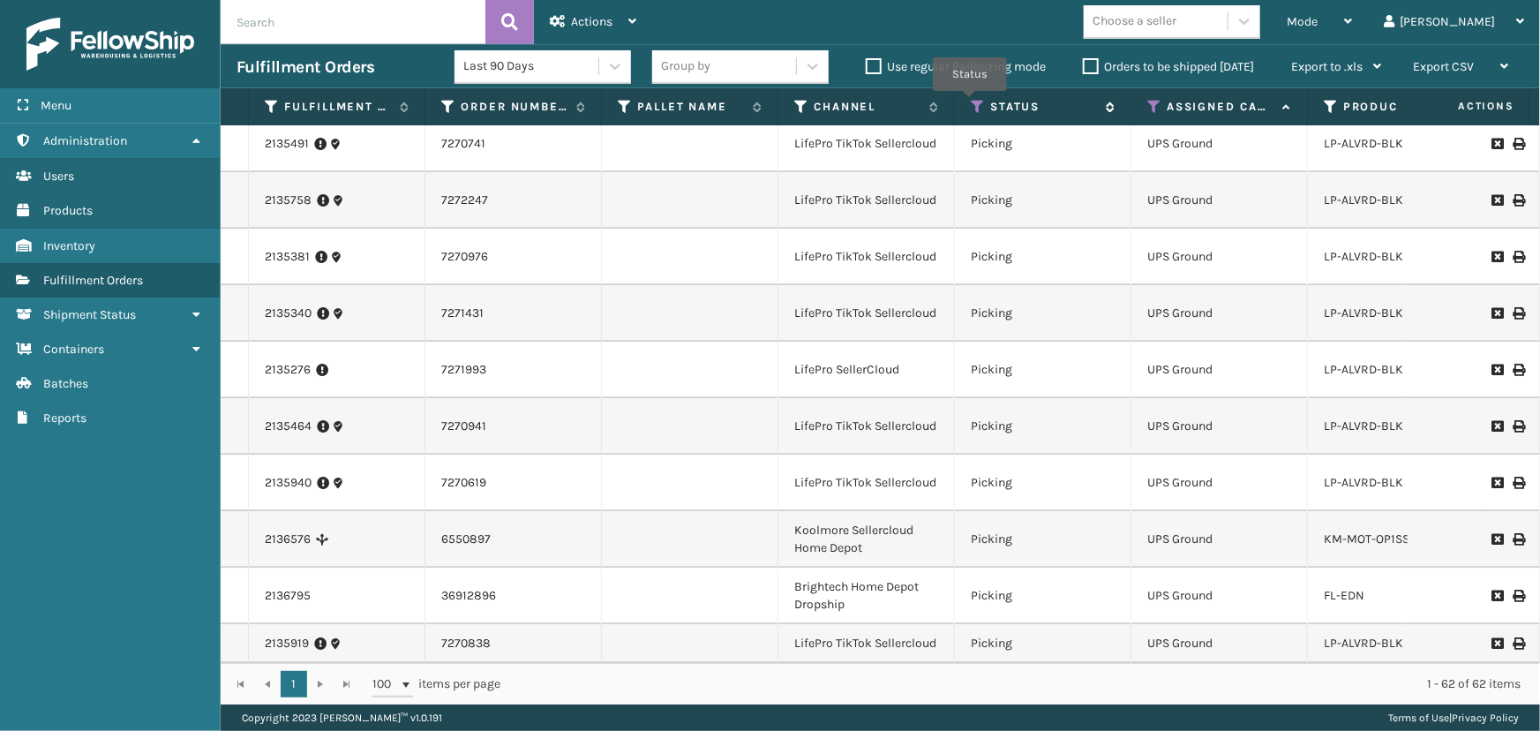
click at [971, 103] on icon at bounding box center [978, 107] width 14 height 16
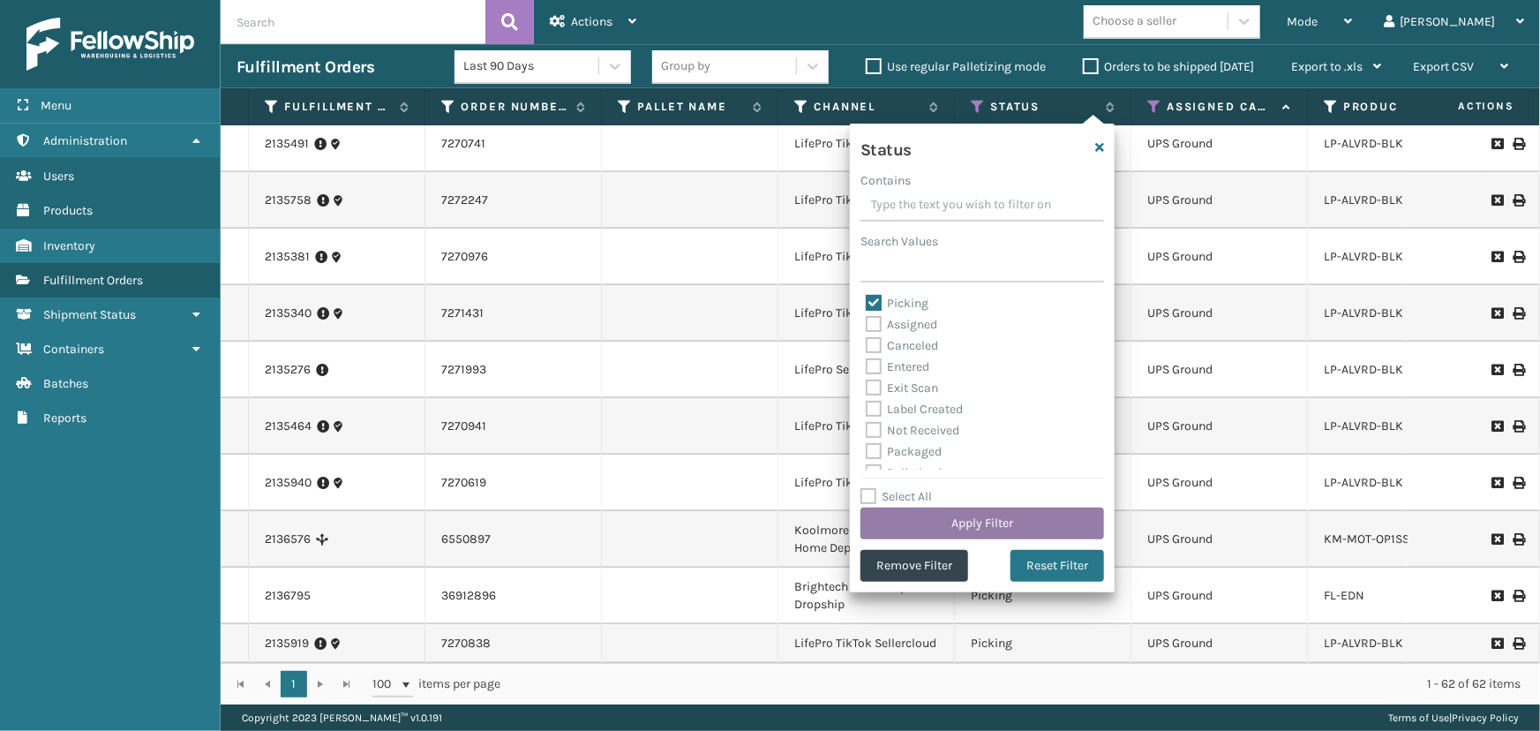
click at [980, 519] on button "Apply Filter" at bounding box center [982, 523] width 244 height 32
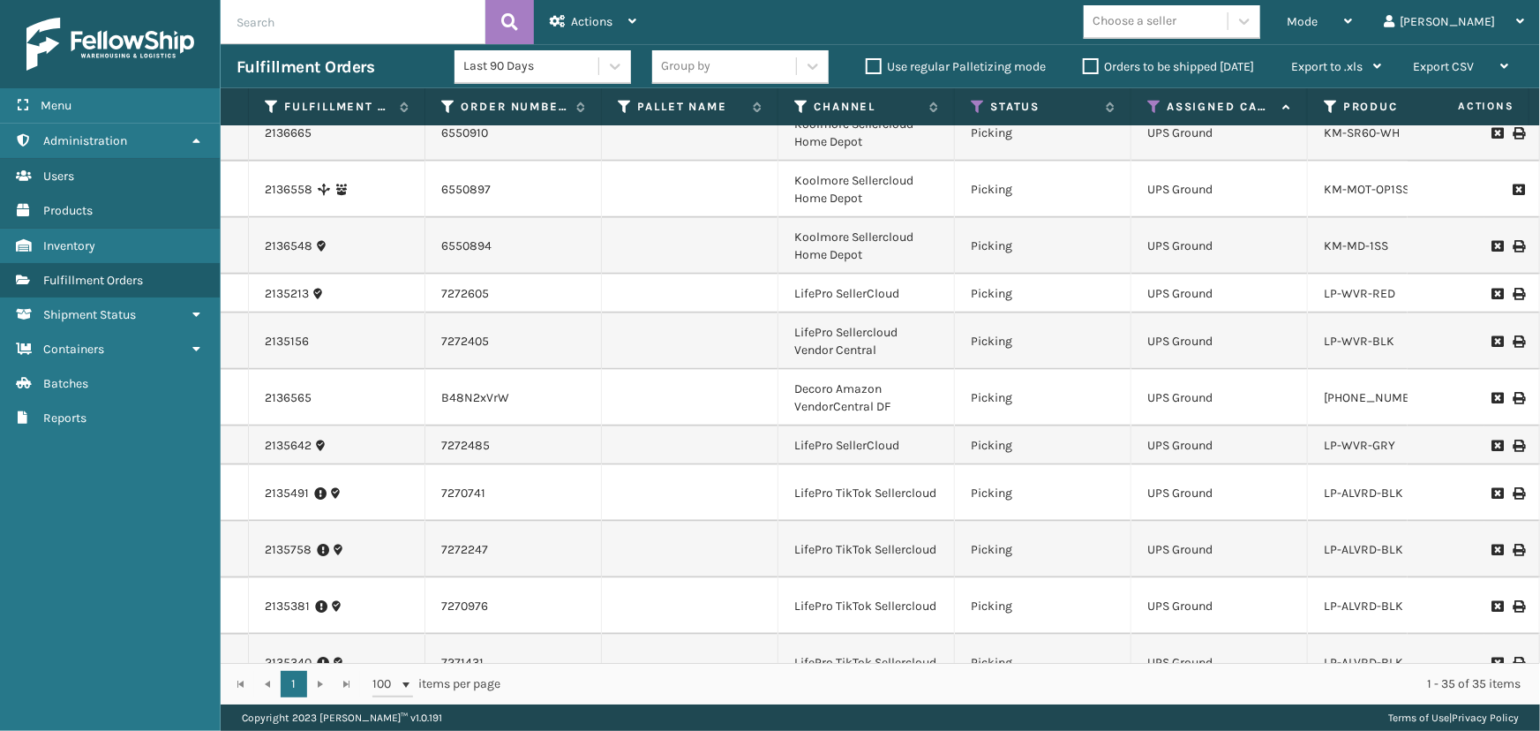
scroll to position [1204, 0]
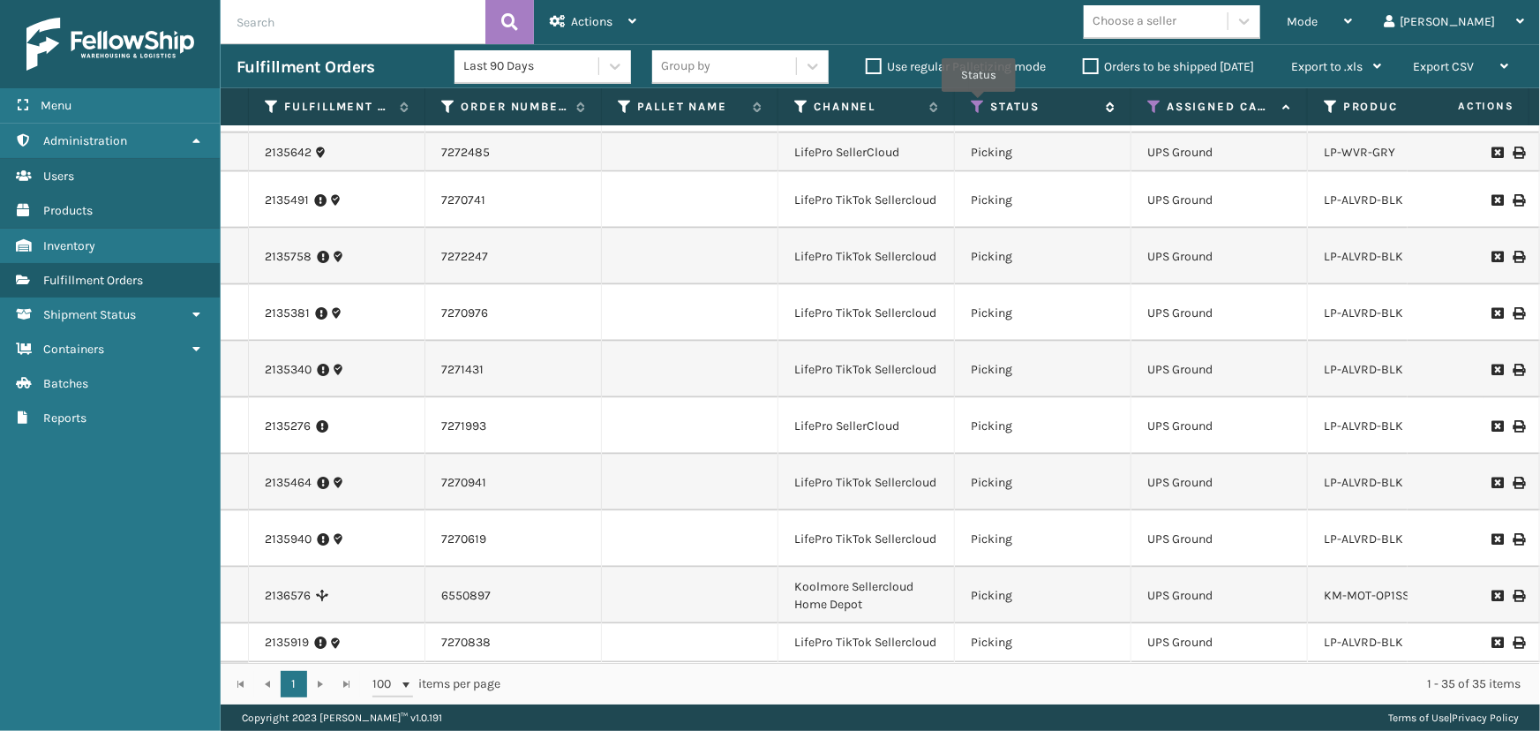
click at [979, 104] on icon at bounding box center [978, 107] width 14 height 16
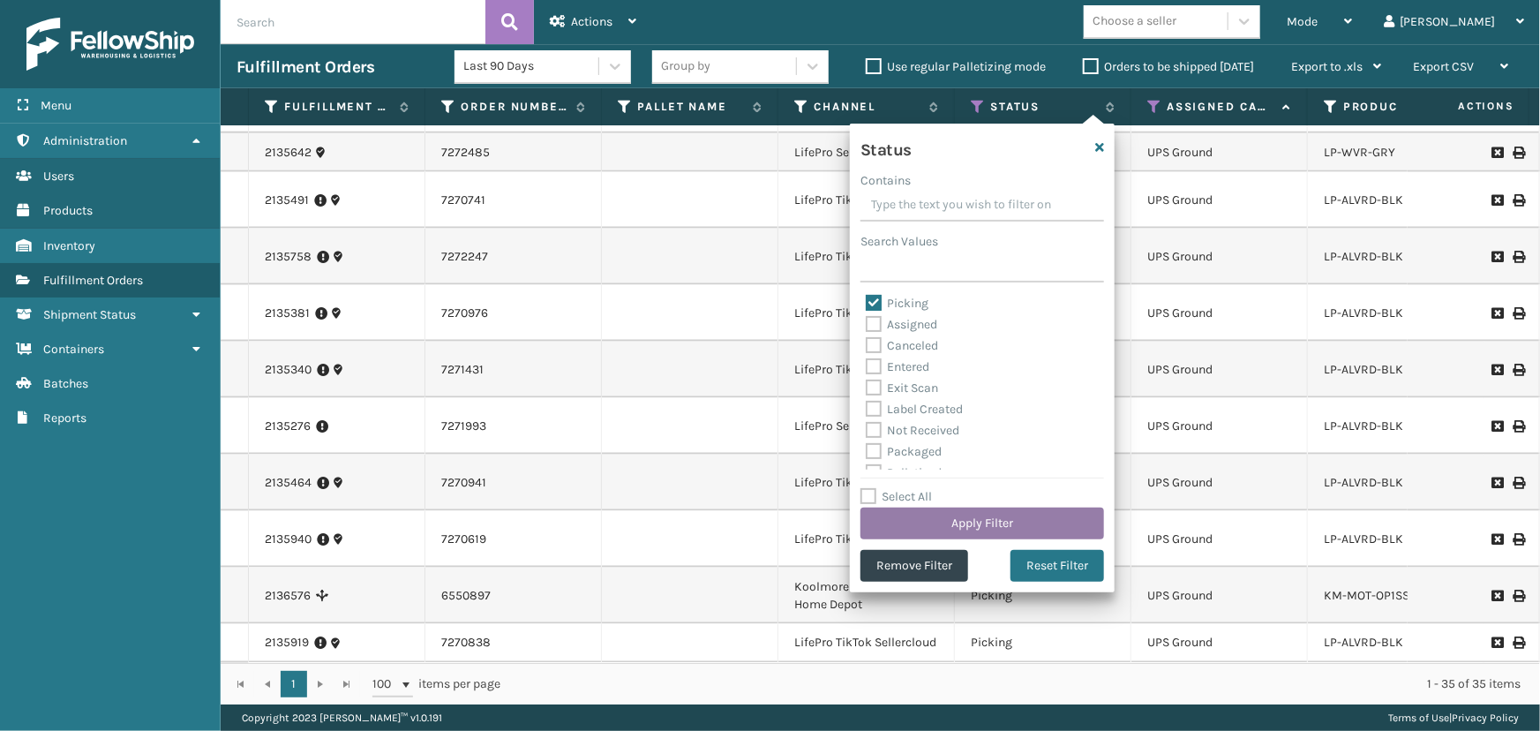
click at [1015, 522] on button "Apply Filter" at bounding box center [982, 523] width 244 height 32
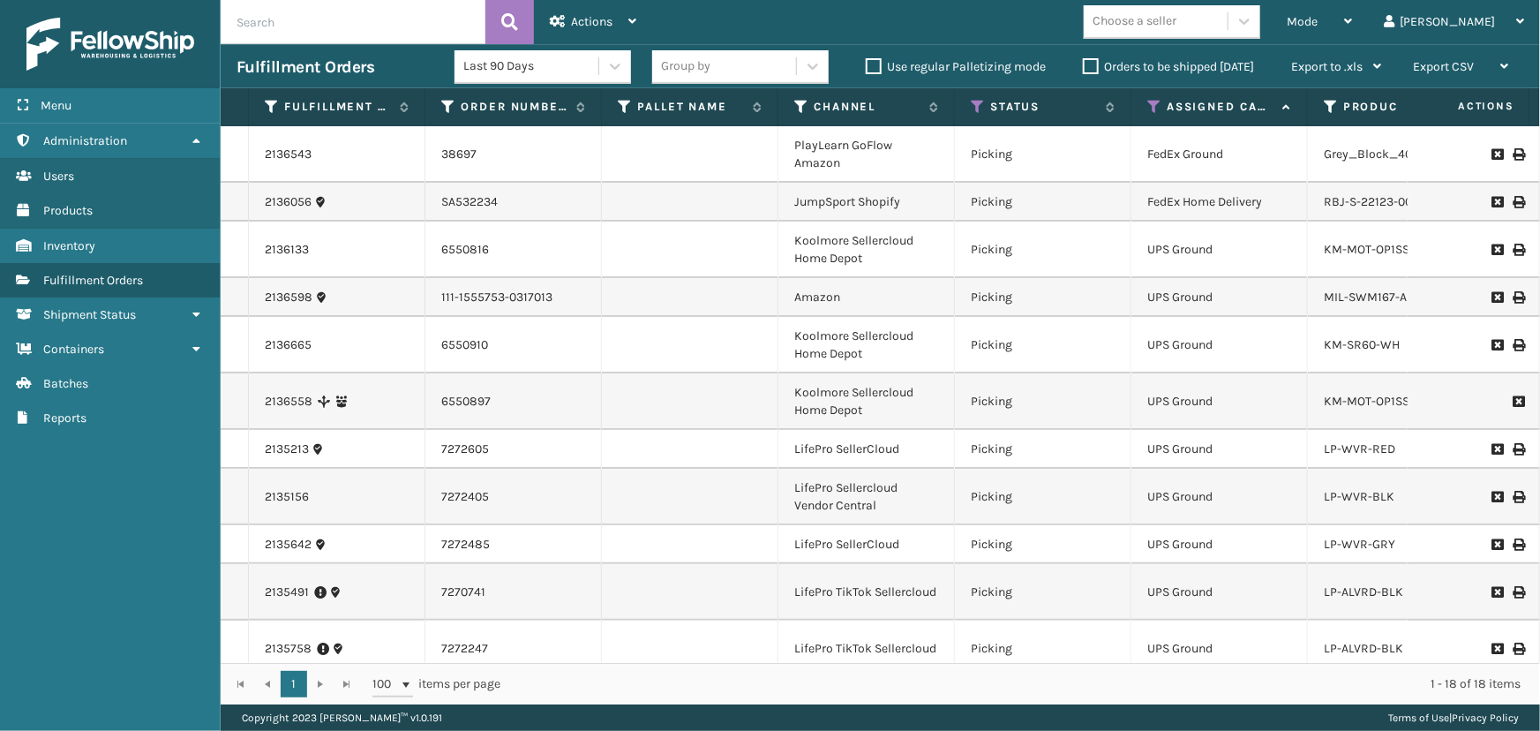
scroll to position [0, 0]
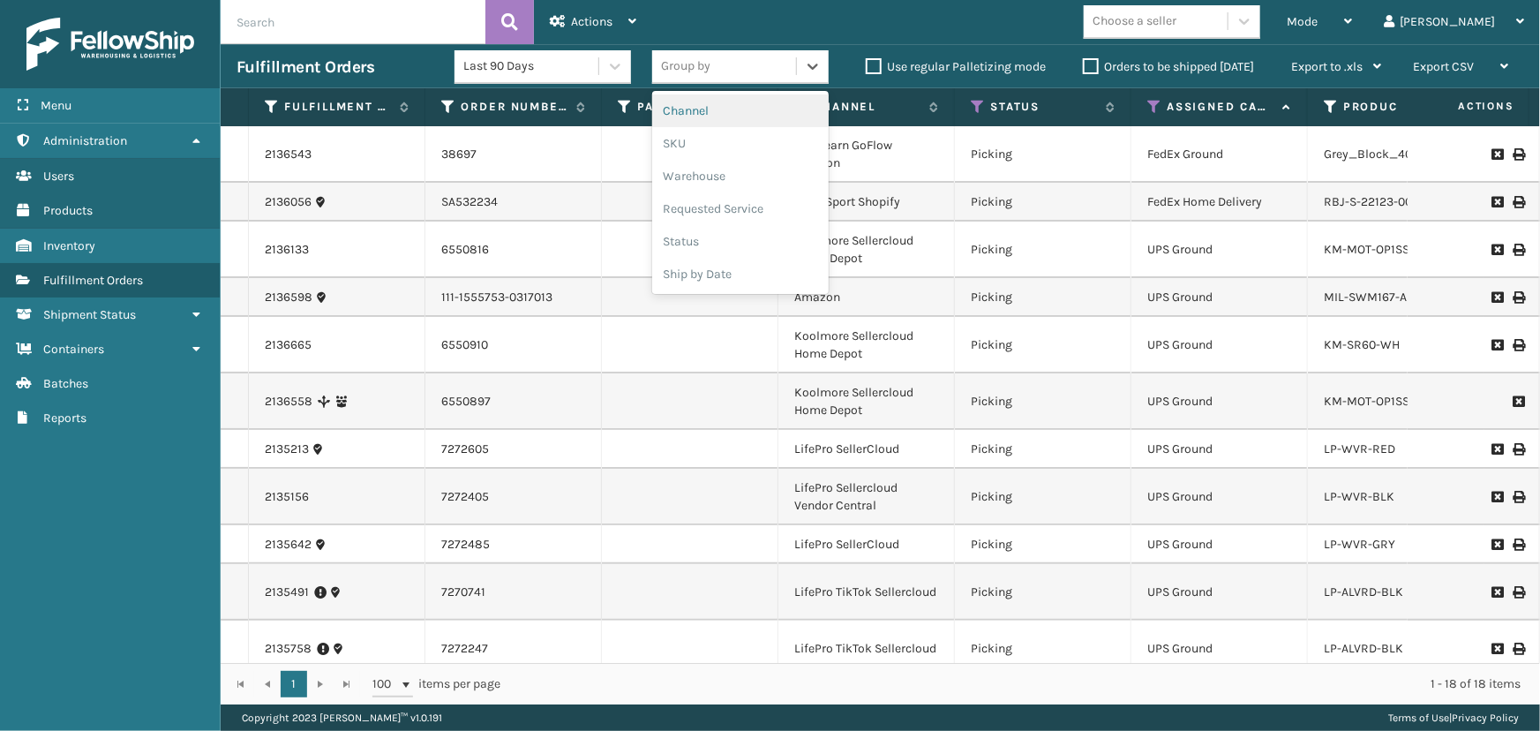
click at [732, 68] on div "Group by" at bounding box center [724, 66] width 144 height 29
click at [712, 146] on div "SKU" at bounding box center [740, 143] width 176 height 33
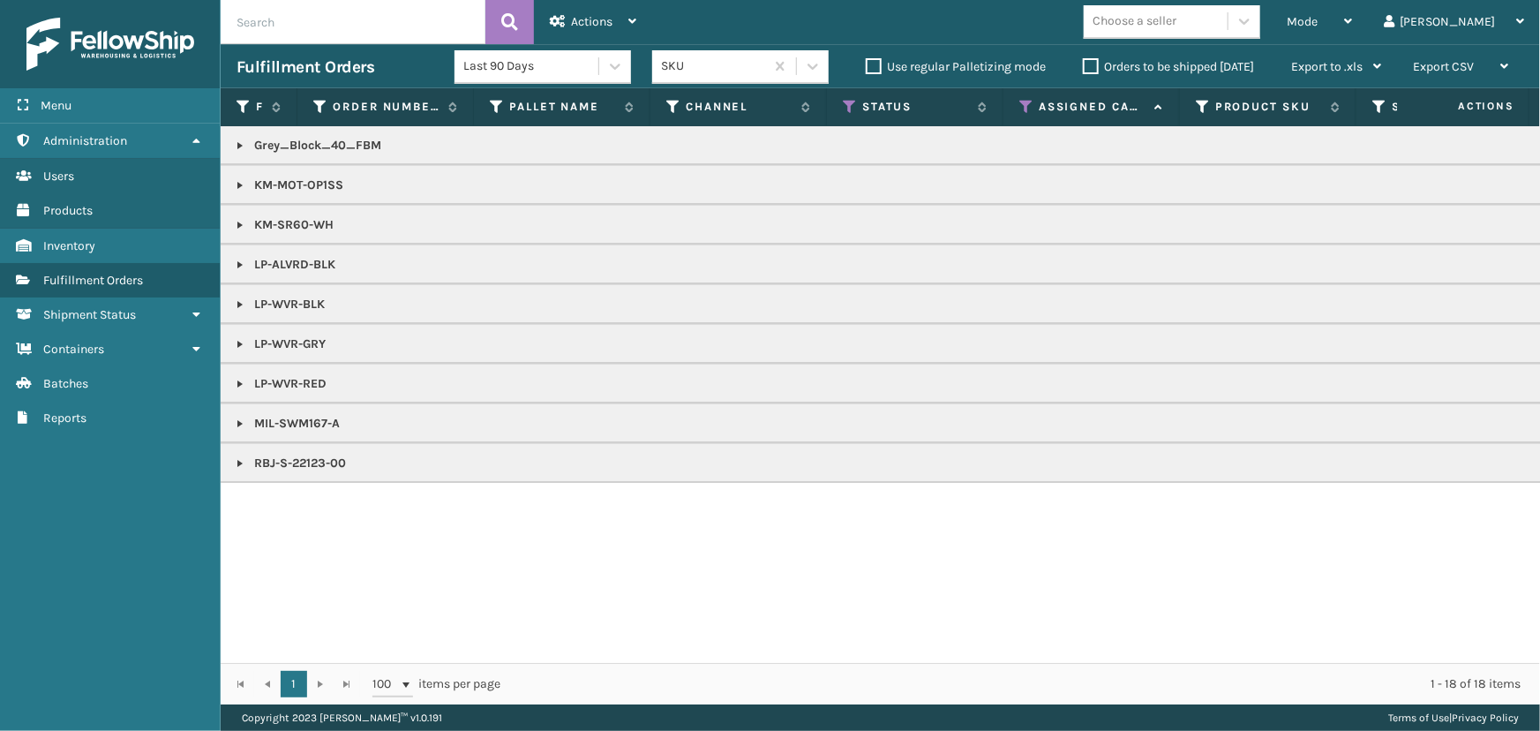
click at [237, 417] on link at bounding box center [240, 424] width 14 height 14
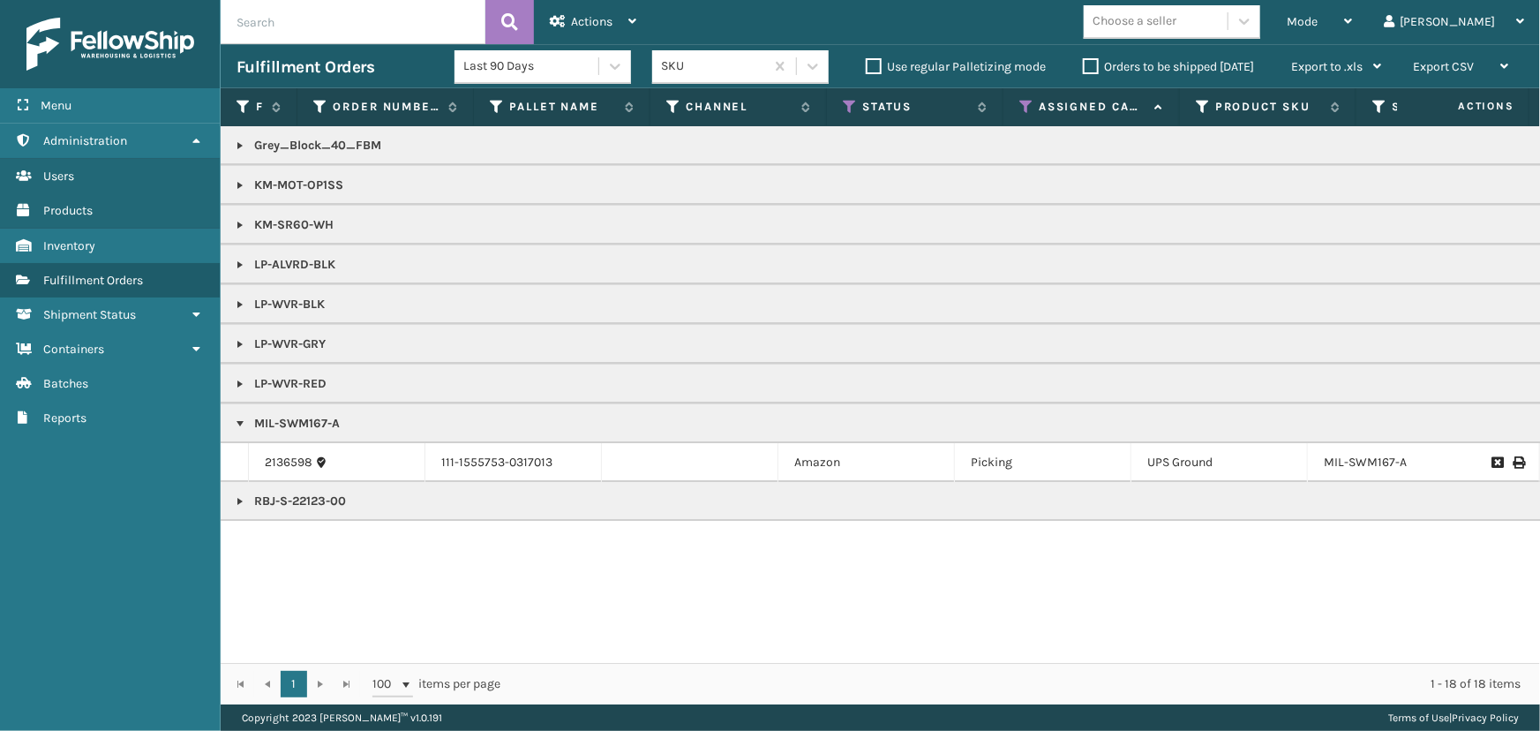
click at [237, 417] on link at bounding box center [240, 424] width 14 height 14
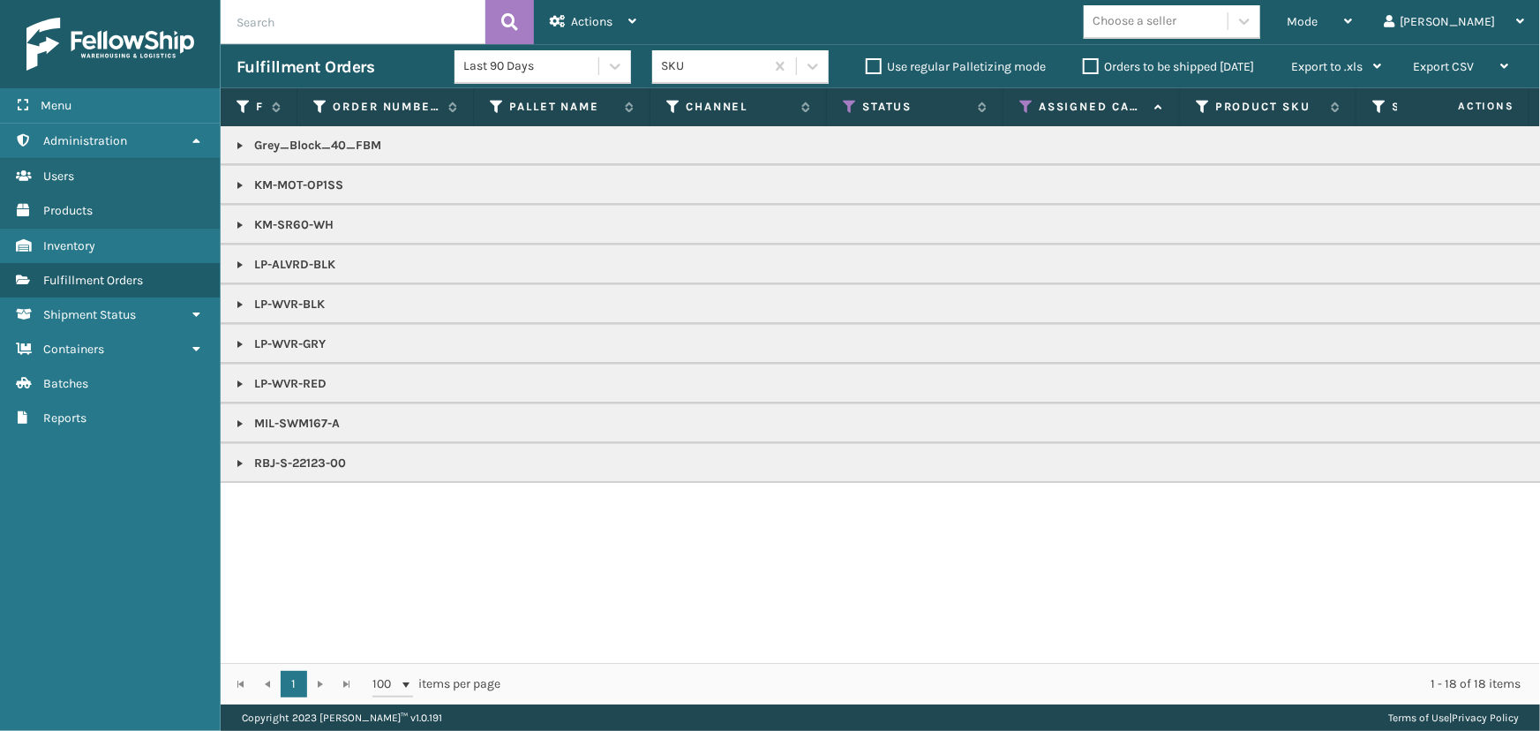
click at [237, 301] on link at bounding box center [240, 304] width 14 height 14
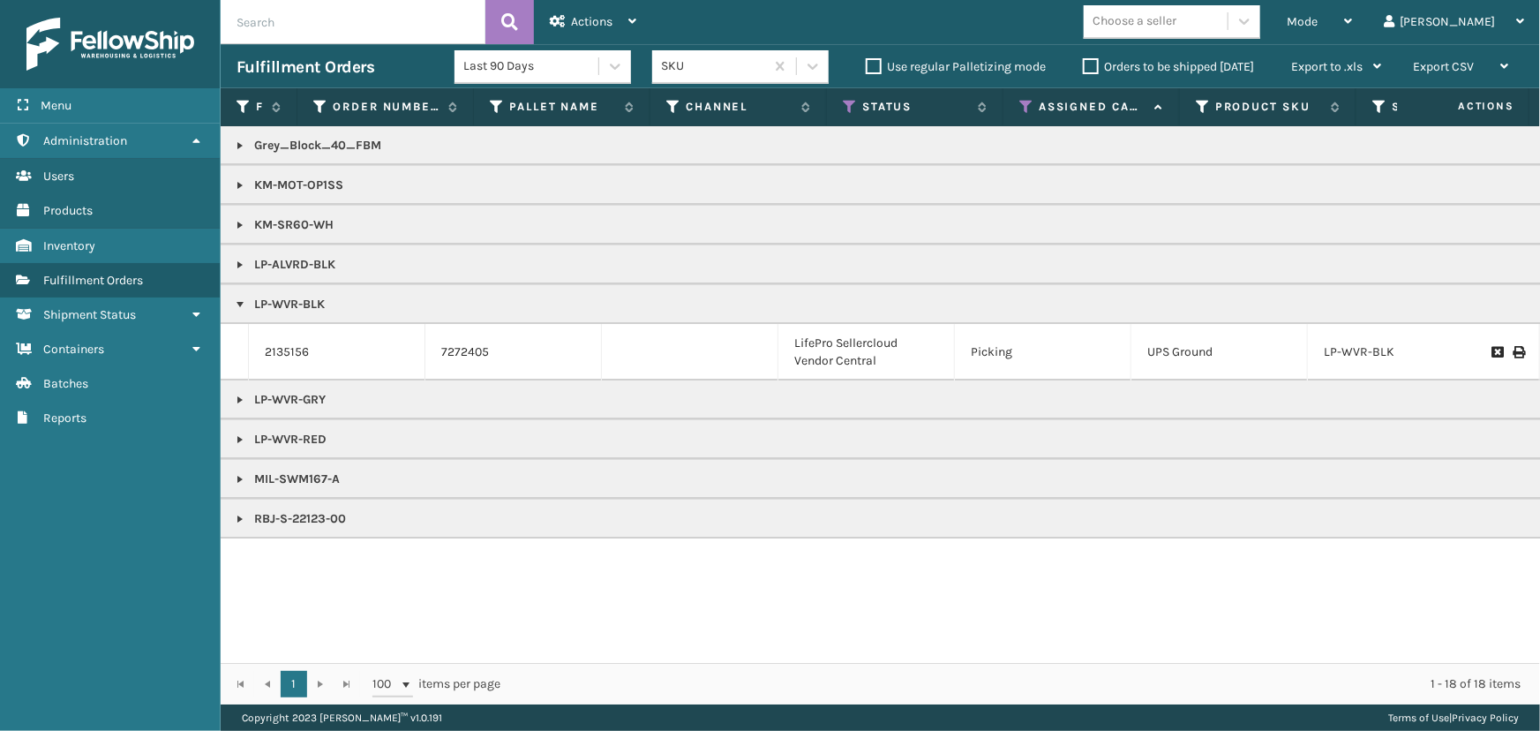
click at [244, 477] on link at bounding box center [240, 479] width 14 height 14
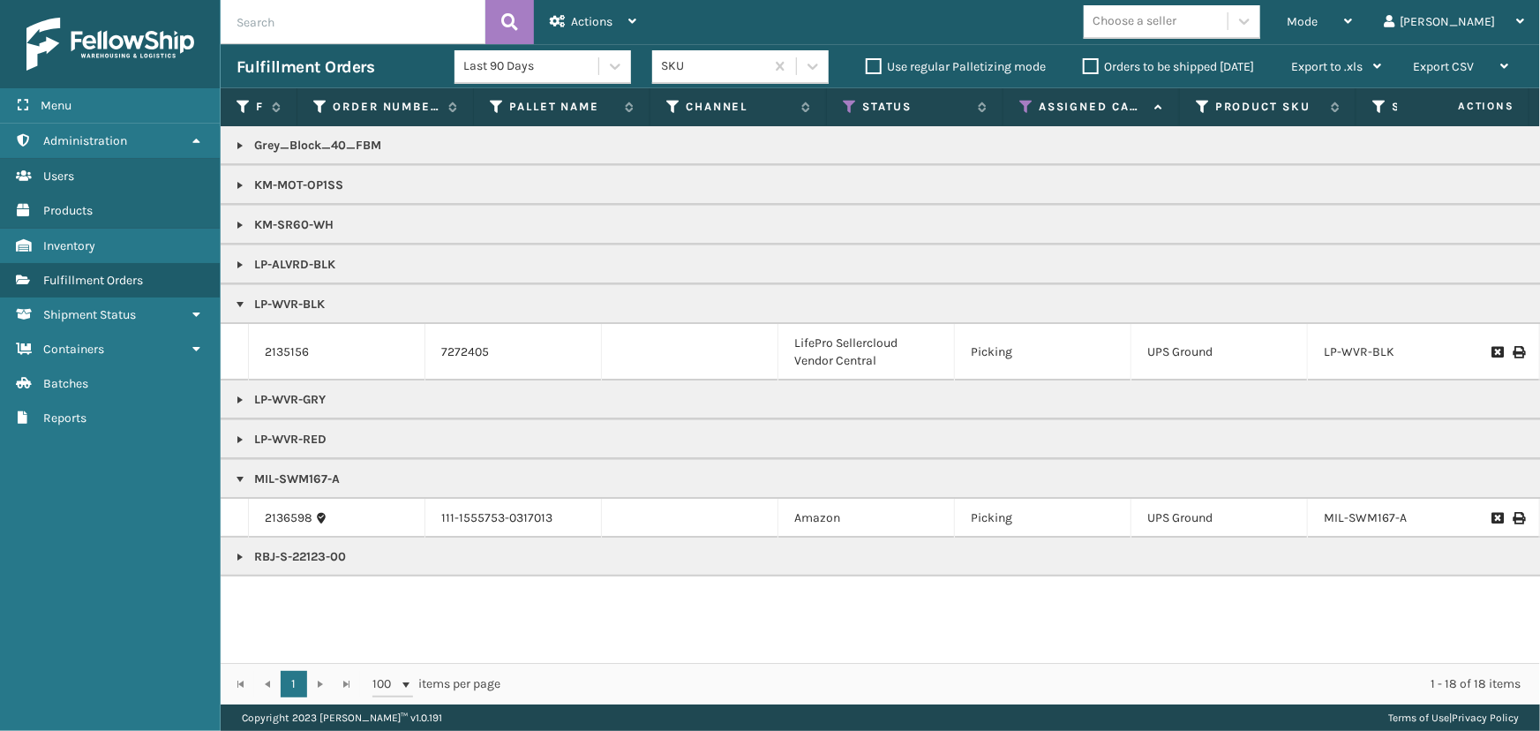
click at [846, 109] on icon at bounding box center [850, 107] width 14 height 16
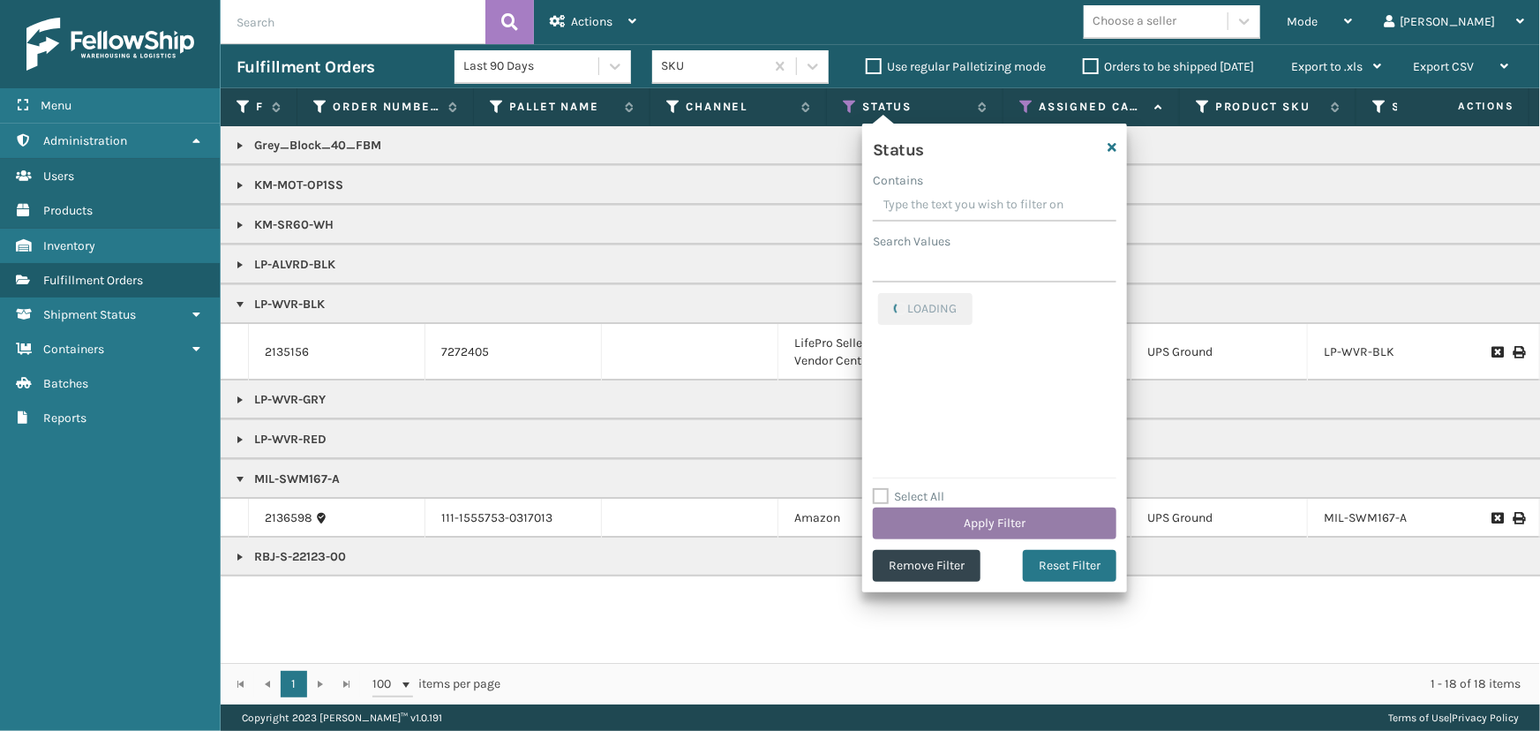
click at [955, 516] on button "Apply Filter" at bounding box center [995, 523] width 244 height 32
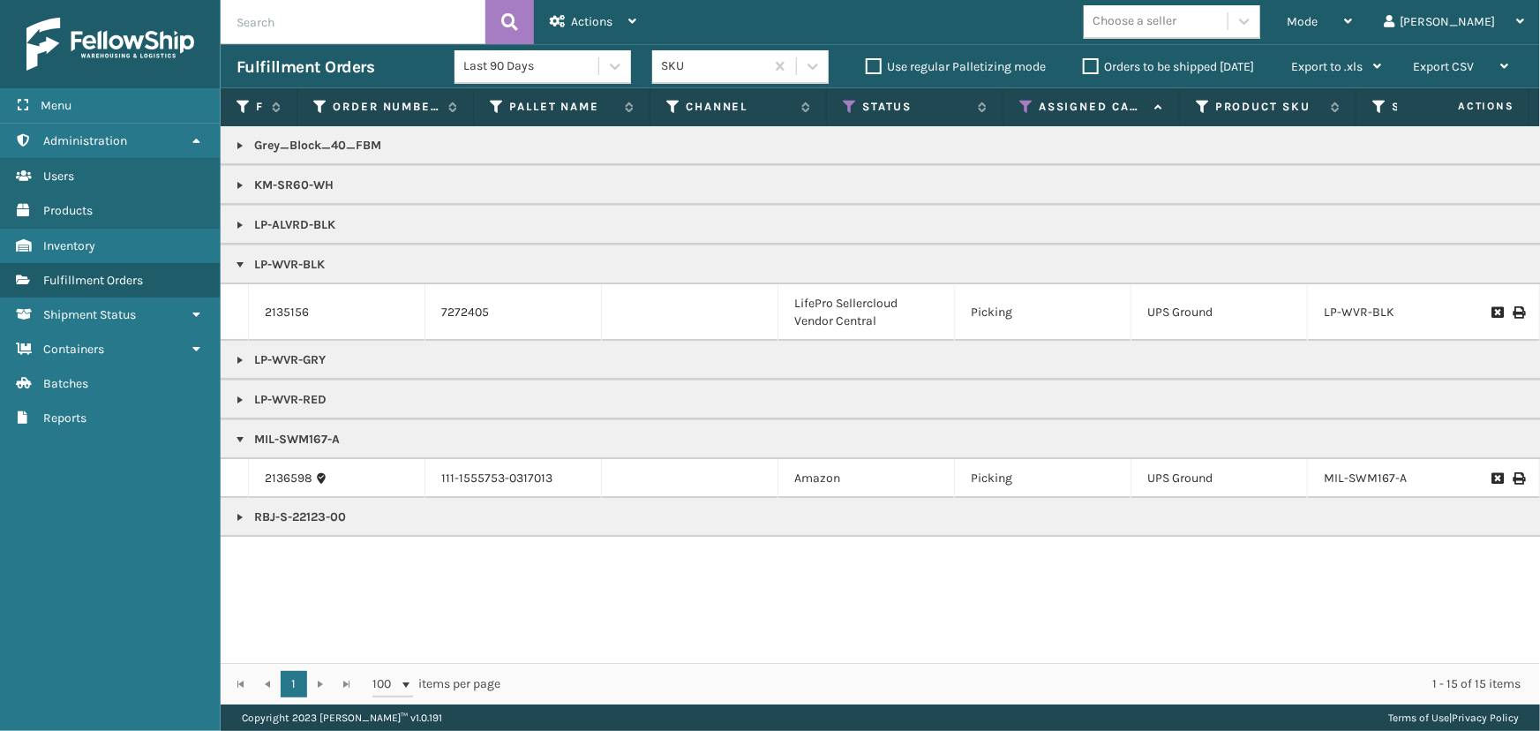
click at [237, 187] on link at bounding box center [240, 185] width 14 height 14
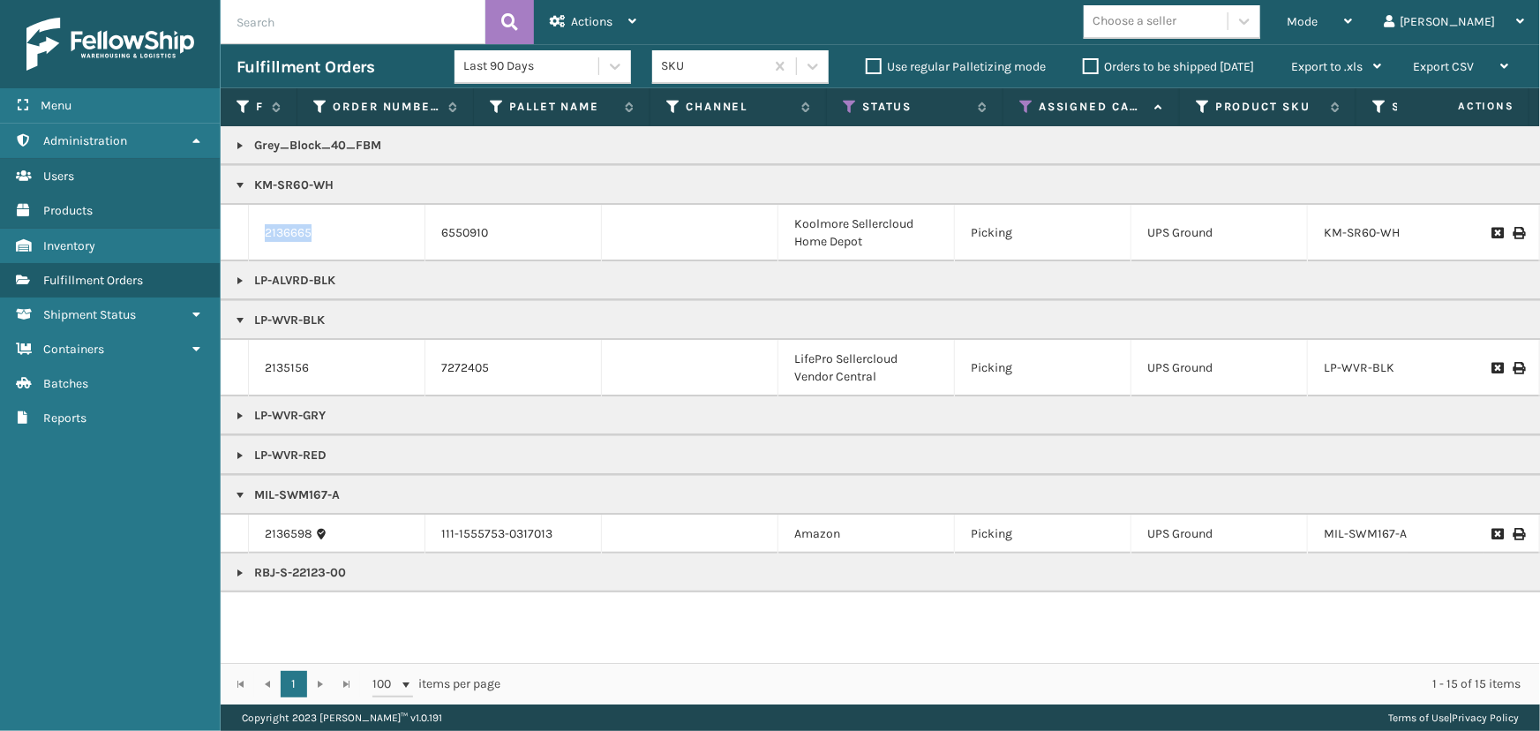
drag, startPoint x: 325, startPoint y: 229, endPoint x: 247, endPoint y: 233, distance: 77.7
click at [247, 233] on tr "2136665 6550910 [GEOGRAPHIC_DATA] Sellercloud Home Depot Picking UPS Ground KM-…" at bounding box center [1537, 233] width 2632 height 56
copy tr "2136665"
click at [238, 184] on link at bounding box center [240, 185] width 14 height 14
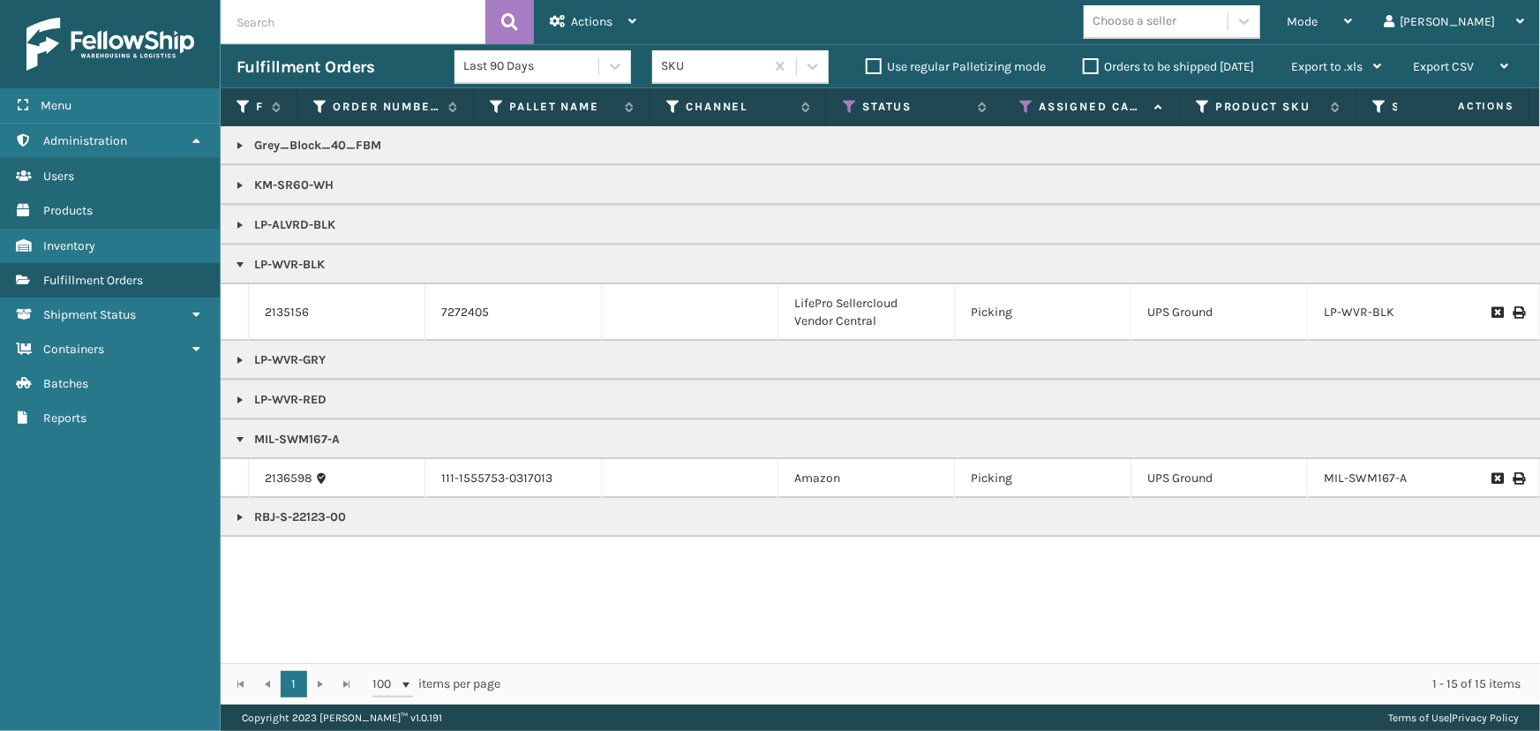
click at [238, 180] on link at bounding box center [240, 185] width 14 height 14
